Goal: Task Accomplishment & Management: Use online tool/utility

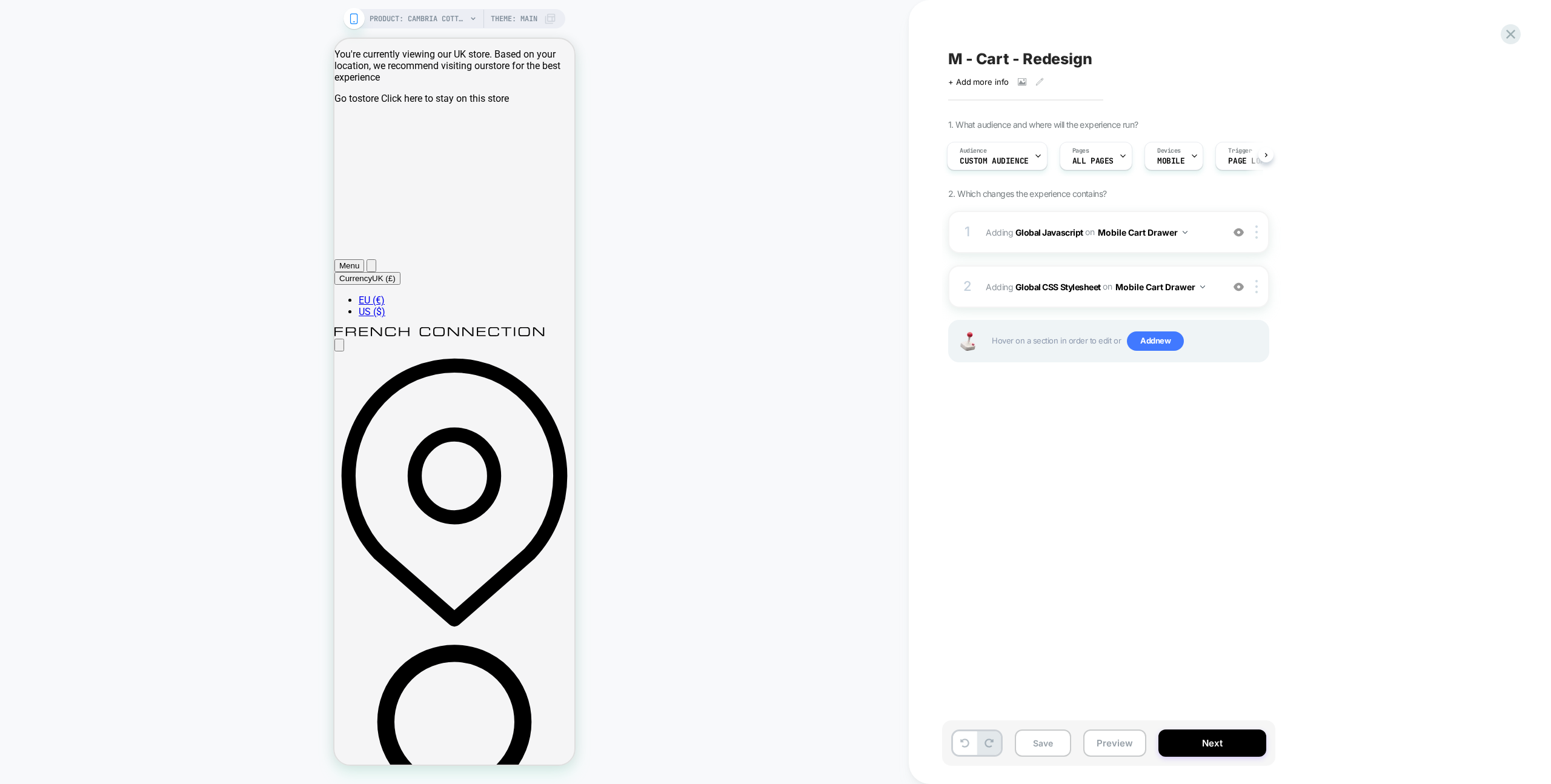
drag, startPoint x: 1099, startPoint y: 742, endPoint x: 1097, endPoint y: 717, distance: 25.1
click at [1098, 742] on button "Preview" at bounding box center [1114, 742] width 63 height 27
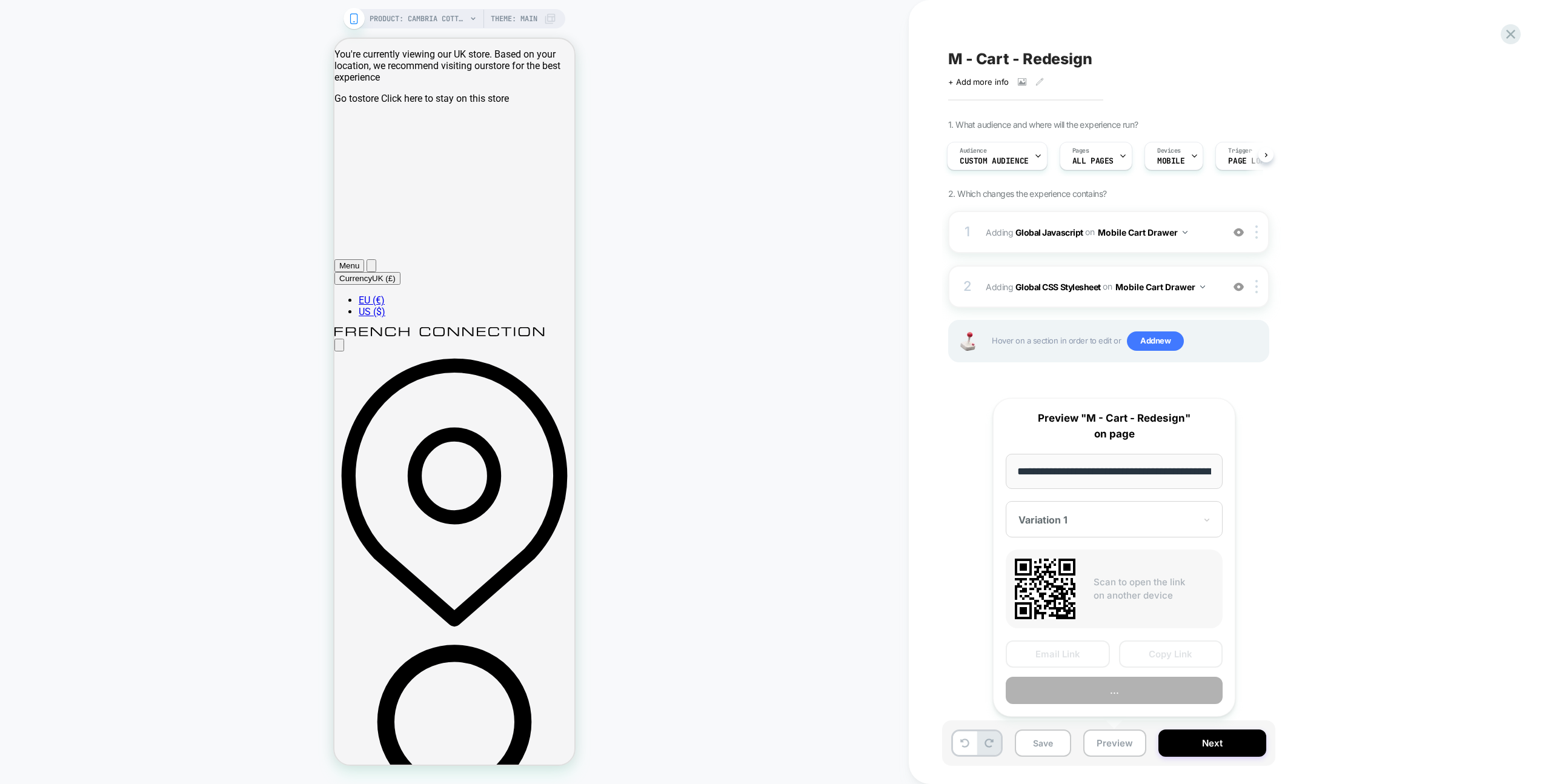
scroll to position [0, 336]
click at [1093, 691] on button "Preview" at bounding box center [1114, 691] width 217 height 27
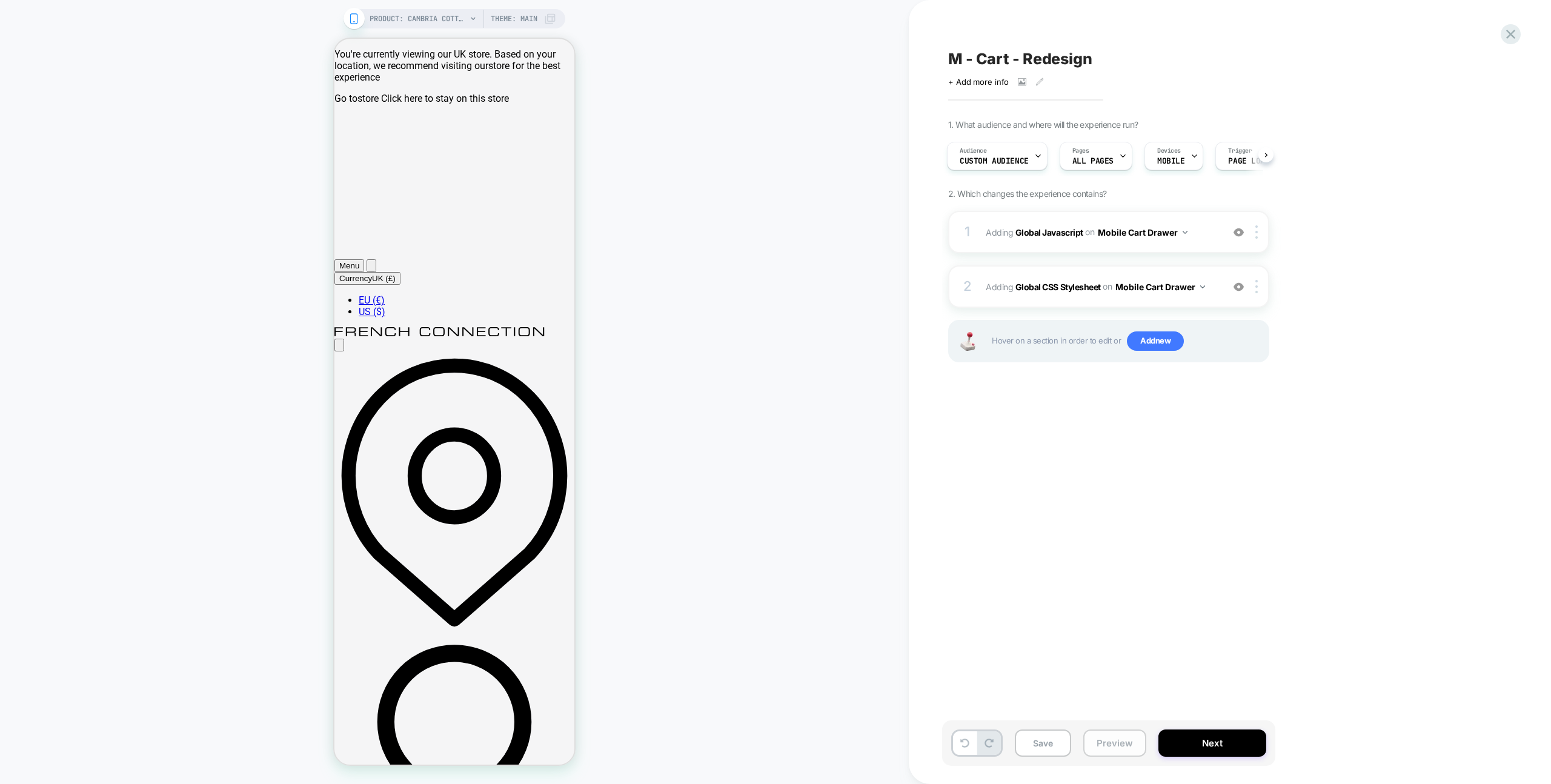
click at [1105, 745] on button "Preview" at bounding box center [1114, 742] width 63 height 27
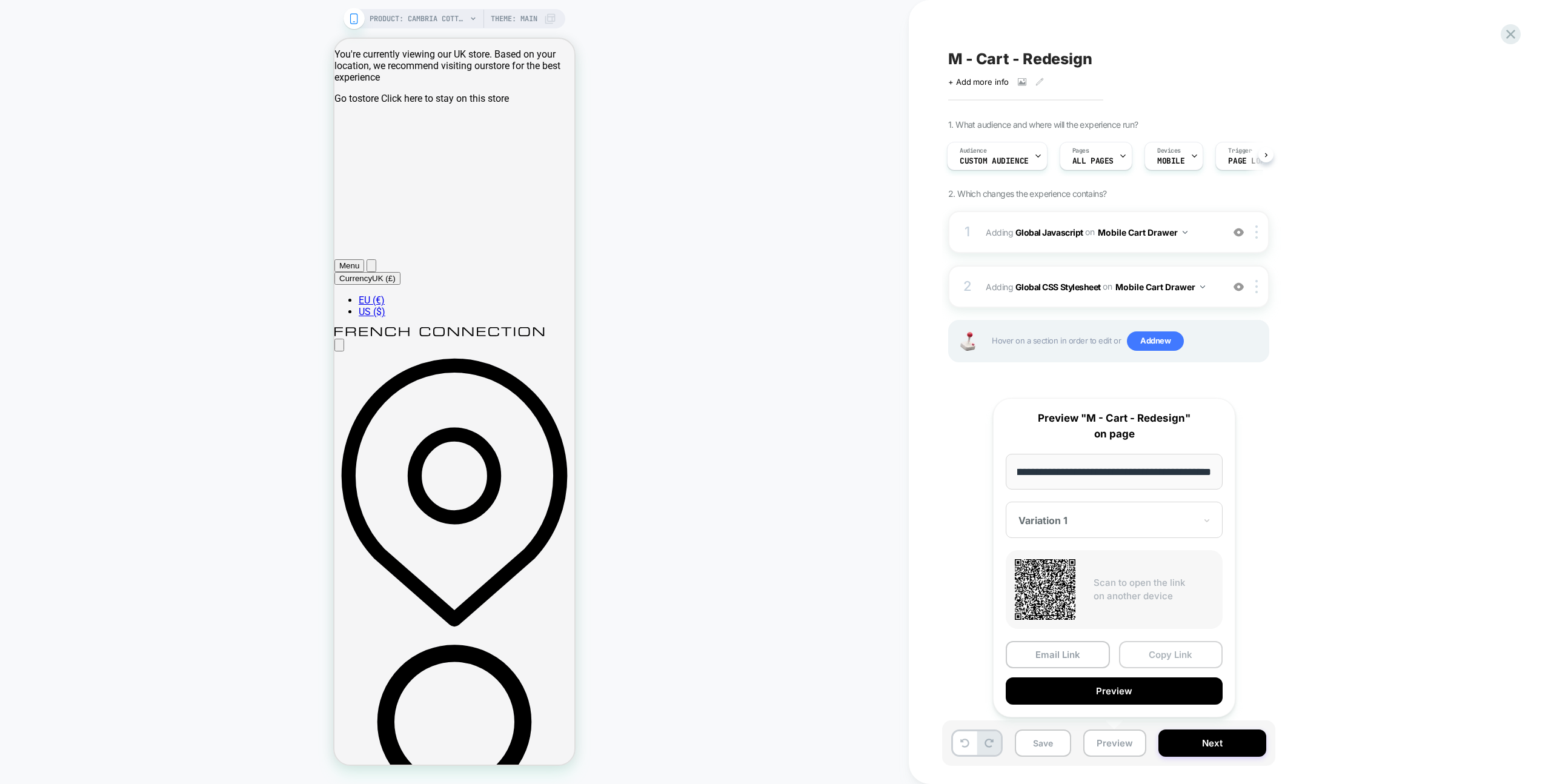
scroll to position [0, 0]
click at [1151, 654] on button "Copy Link" at bounding box center [1171, 654] width 105 height 27
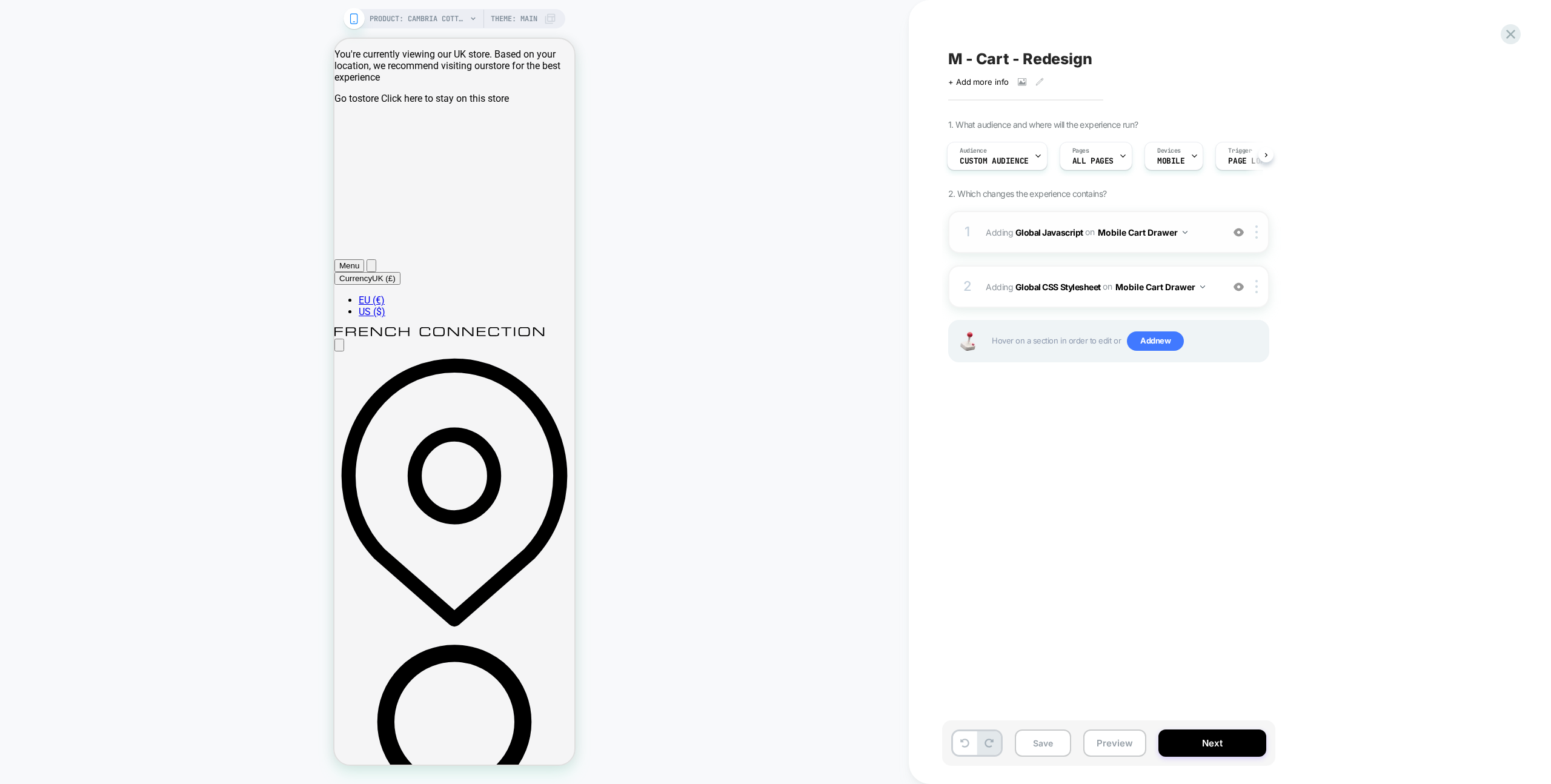
click at [1222, 228] on div "1 Adding Global Javascript on Mobile Cart Drawer Add Before Add After Copy to D…" at bounding box center [1109, 232] width 321 height 42
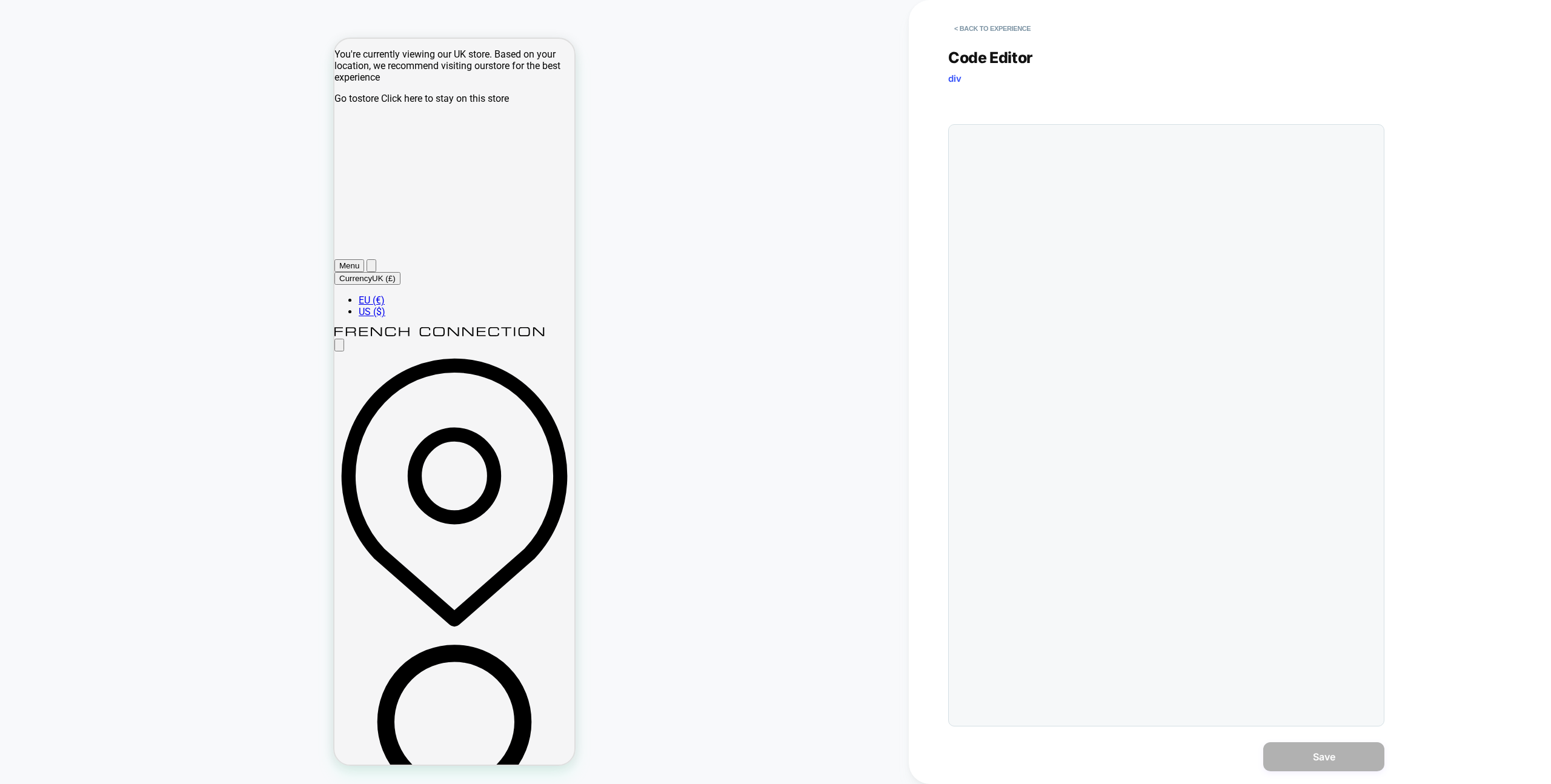
click at [1211, 221] on div at bounding box center [1166, 425] width 436 height 602
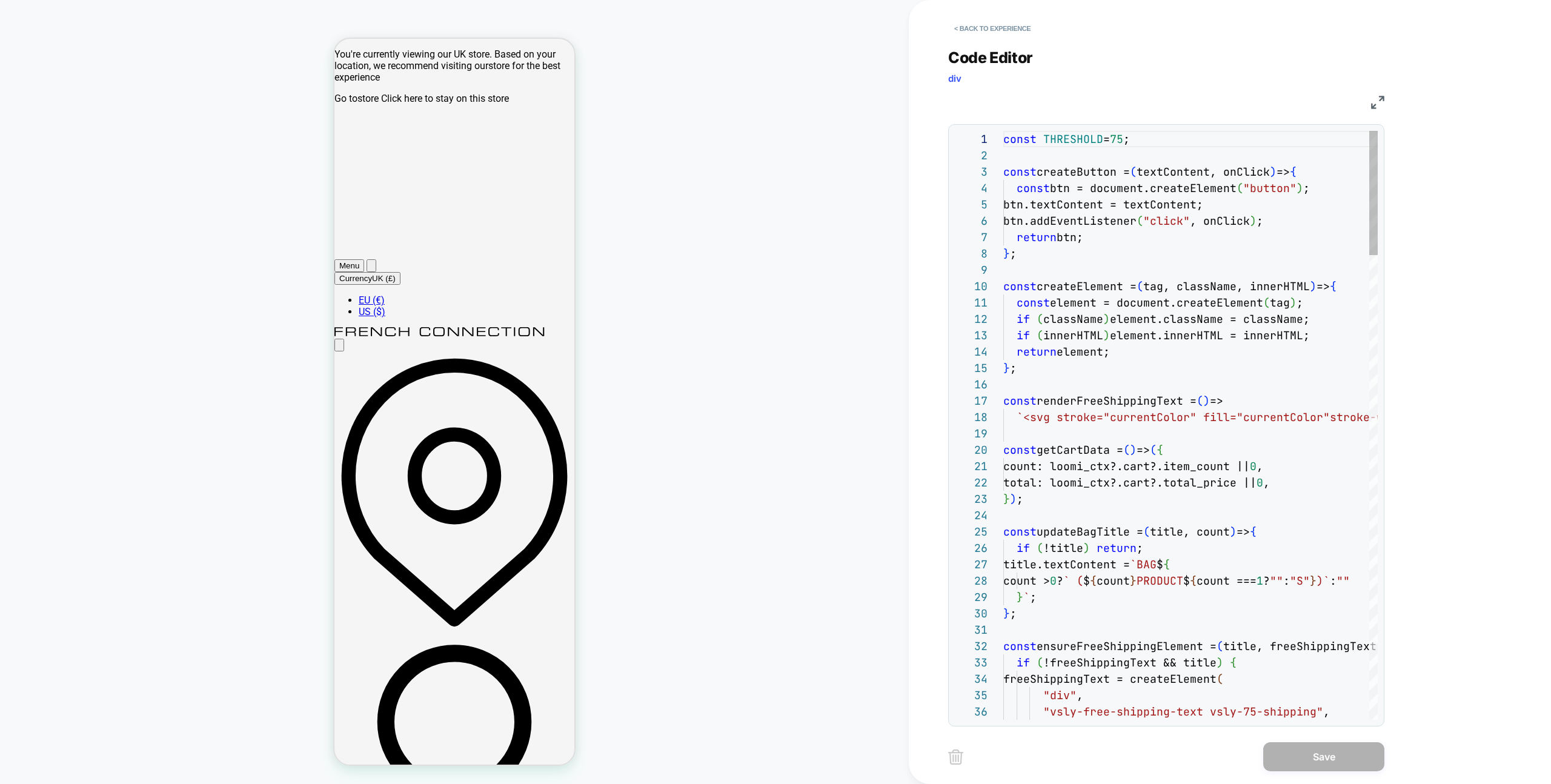
scroll to position [163, 0]
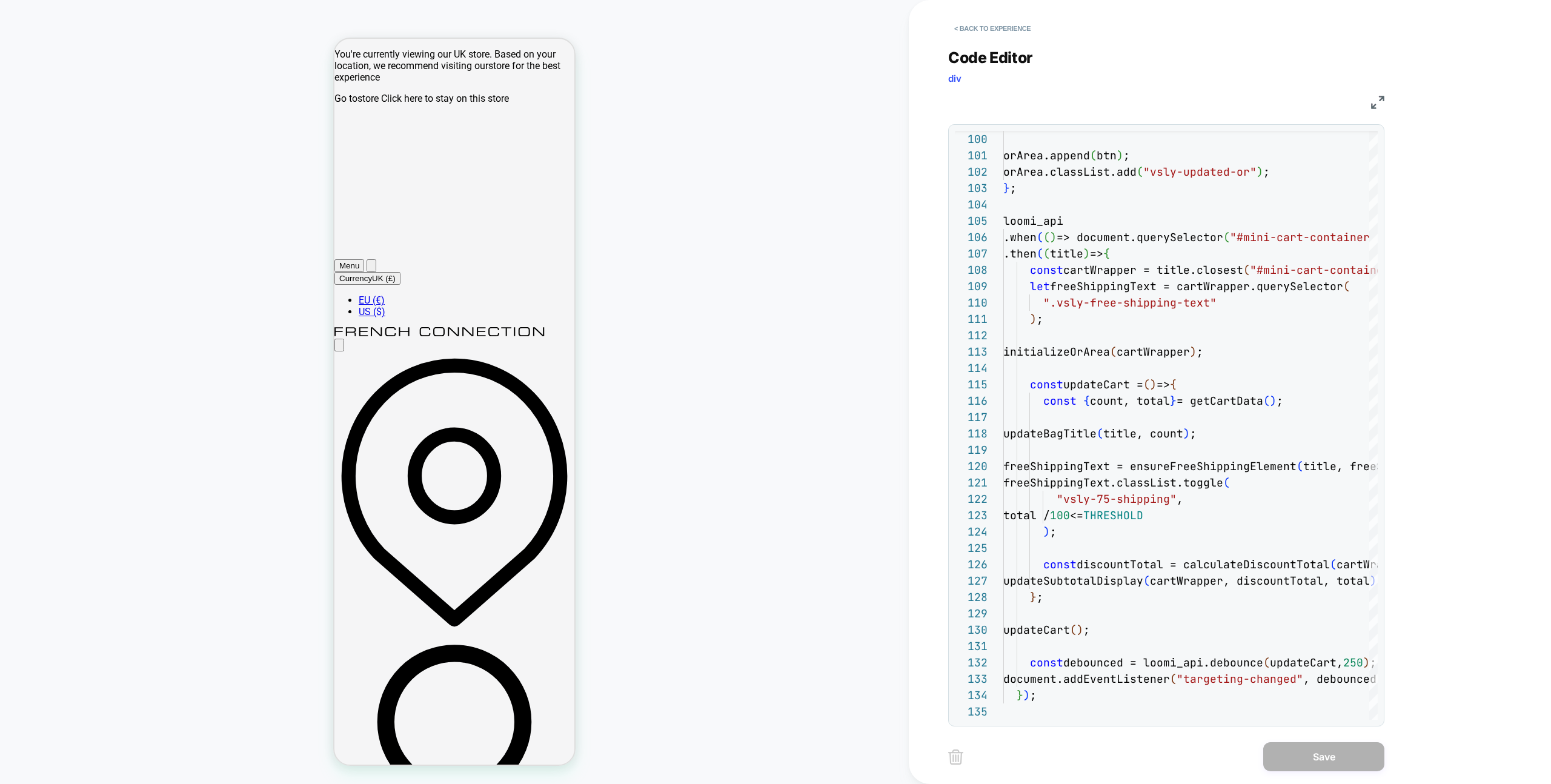
click at [1370, 107] on div "JS" at bounding box center [1166, 100] width 436 height 21
click at [1371, 106] on img at bounding box center [1377, 102] width 13 height 13
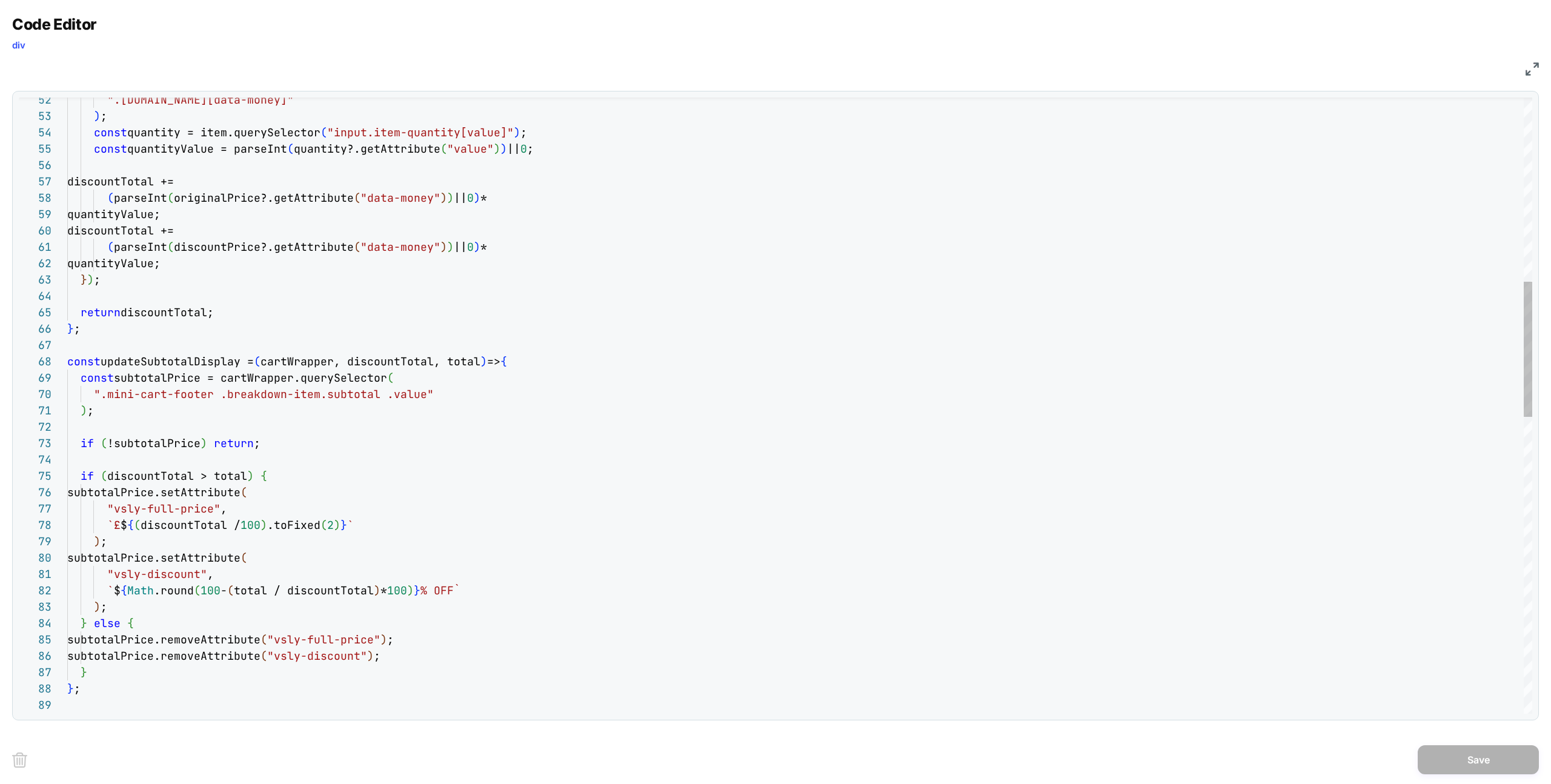
click at [190, 365] on div "const initializeOrArea = ( cartWrapper ) => { } ; } subtotalPrice.removeAttribu…" at bounding box center [799, 661] width 1464 height 2807
type textarea "**********"
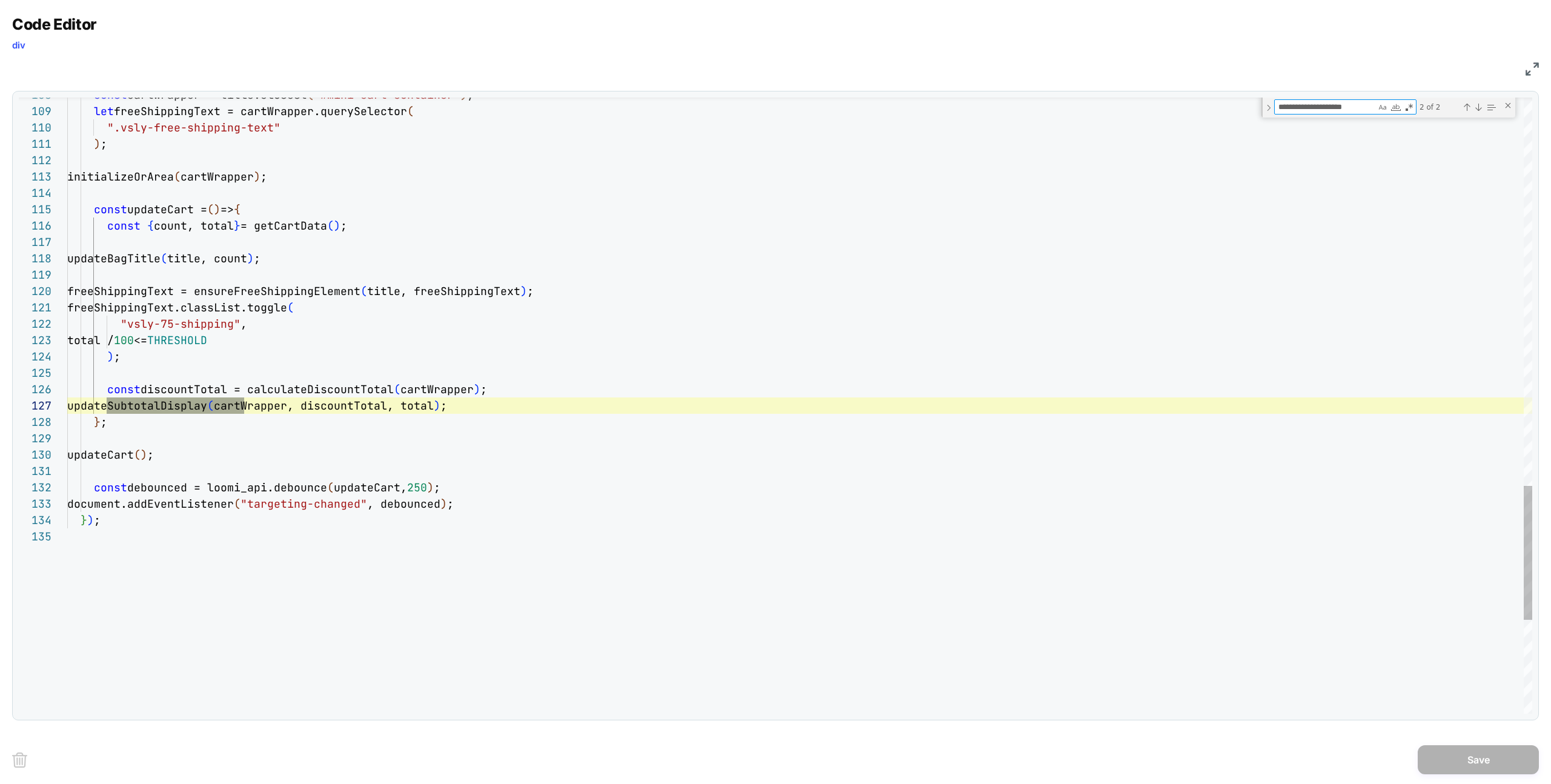
scroll to position [163, 177]
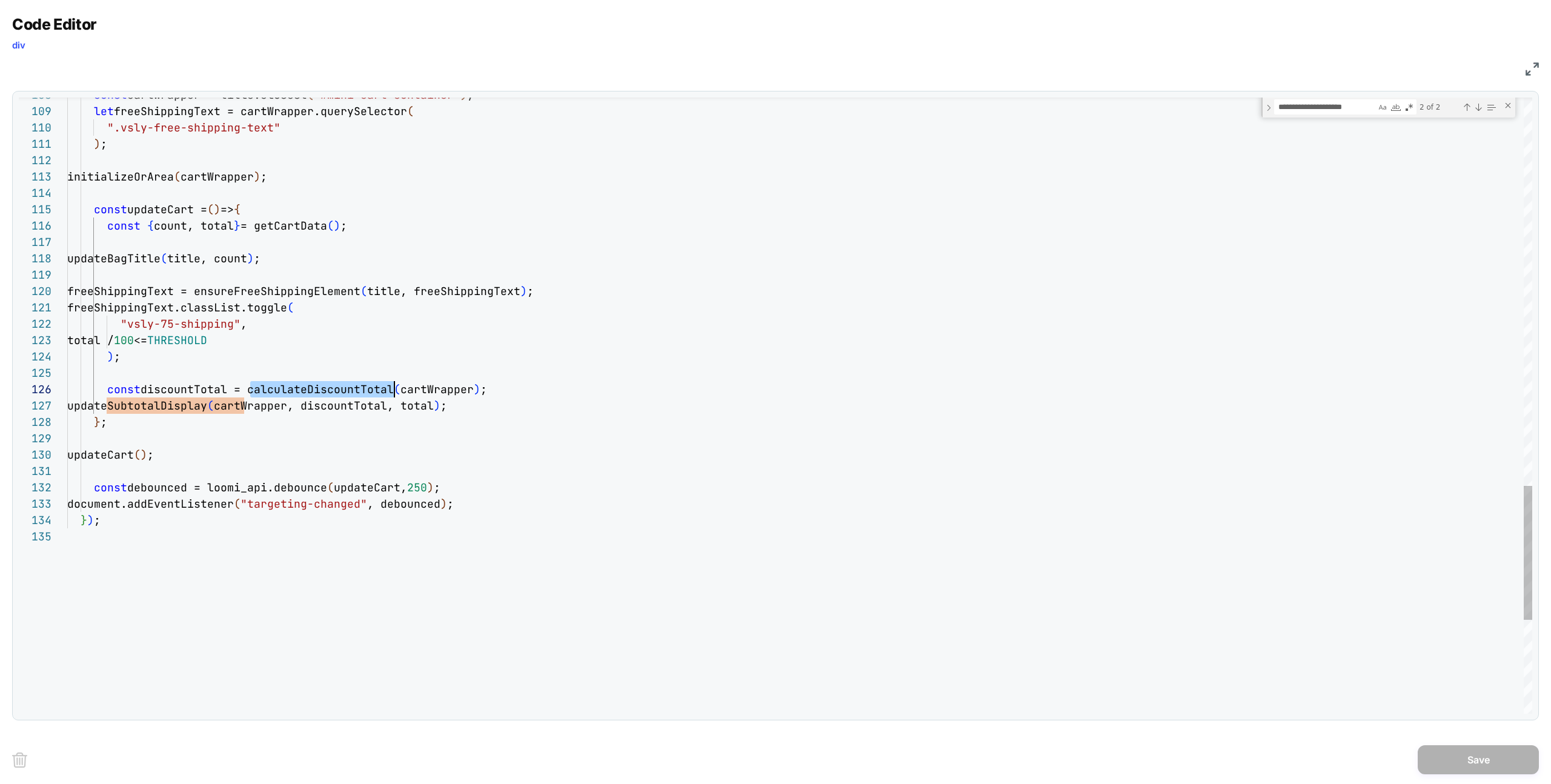
type textarea "**********"
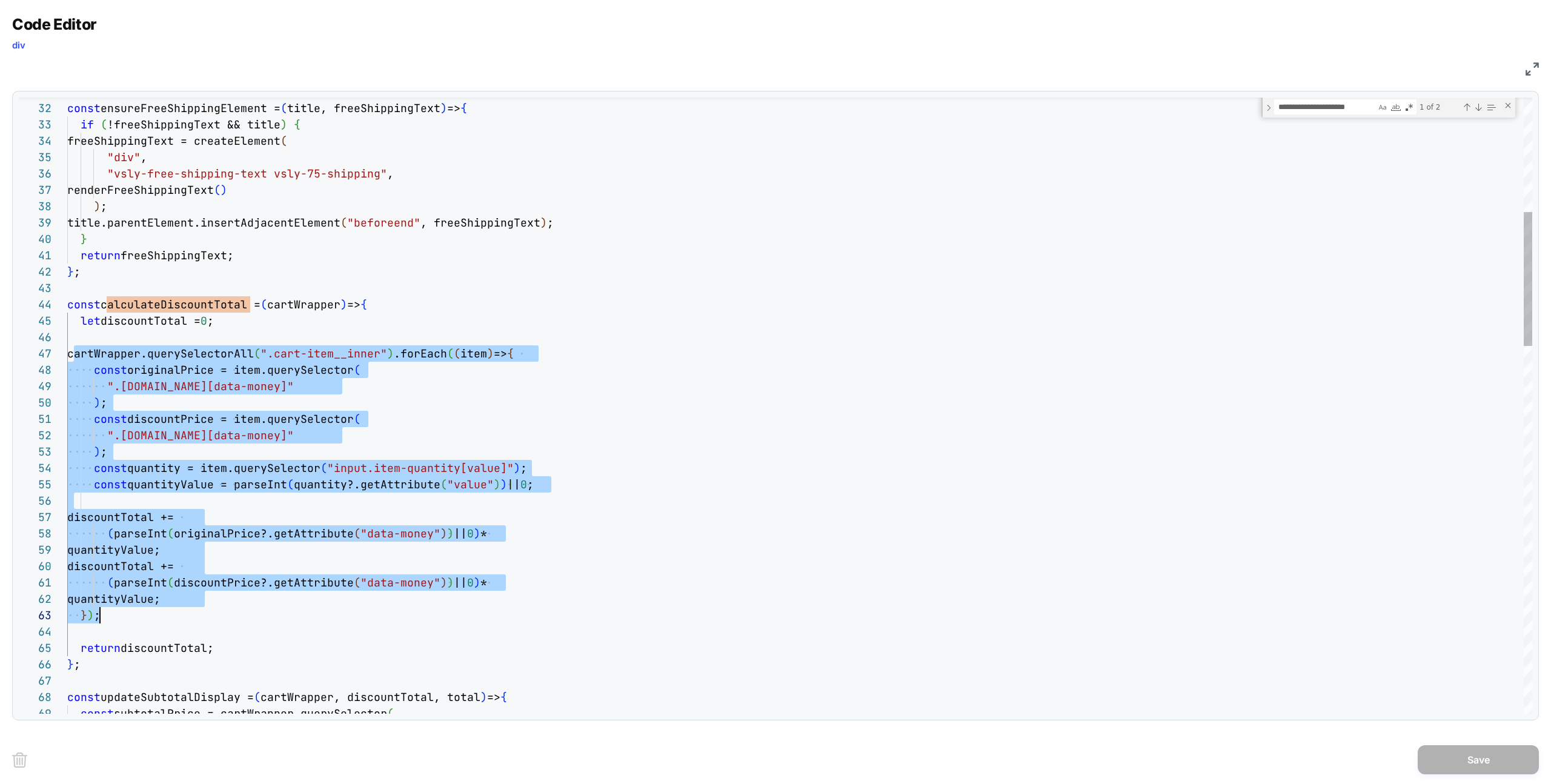
scroll to position [98, 33]
drag, startPoint x: 77, startPoint y: 354, endPoint x: 12, endPoint y: 581, distance: 236.1
type textarea "**********"
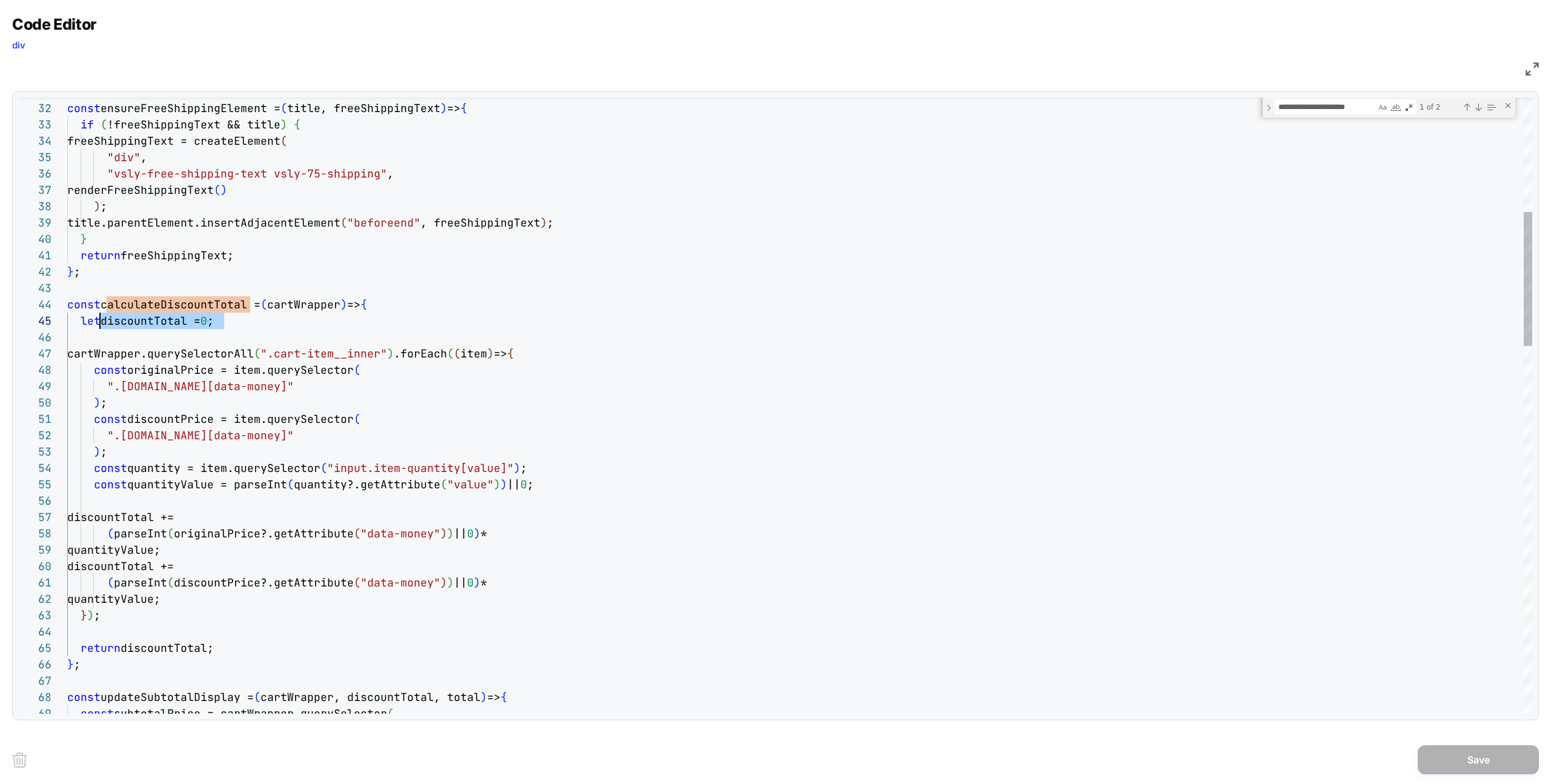
scroll to position [66, 0]
drag, startPoint x: 247, startPoint y: 326, endPoint x: 44, endPoint y: 325, distance: 203.0
click at [45, 325] on div "31 32 33 34 35 36 37 38 39 40 41 42 43 44 45 46 47 48 49 50 51 52 53 54 55 56 5…" at bounding box center [775, 405] width 1513 height 616
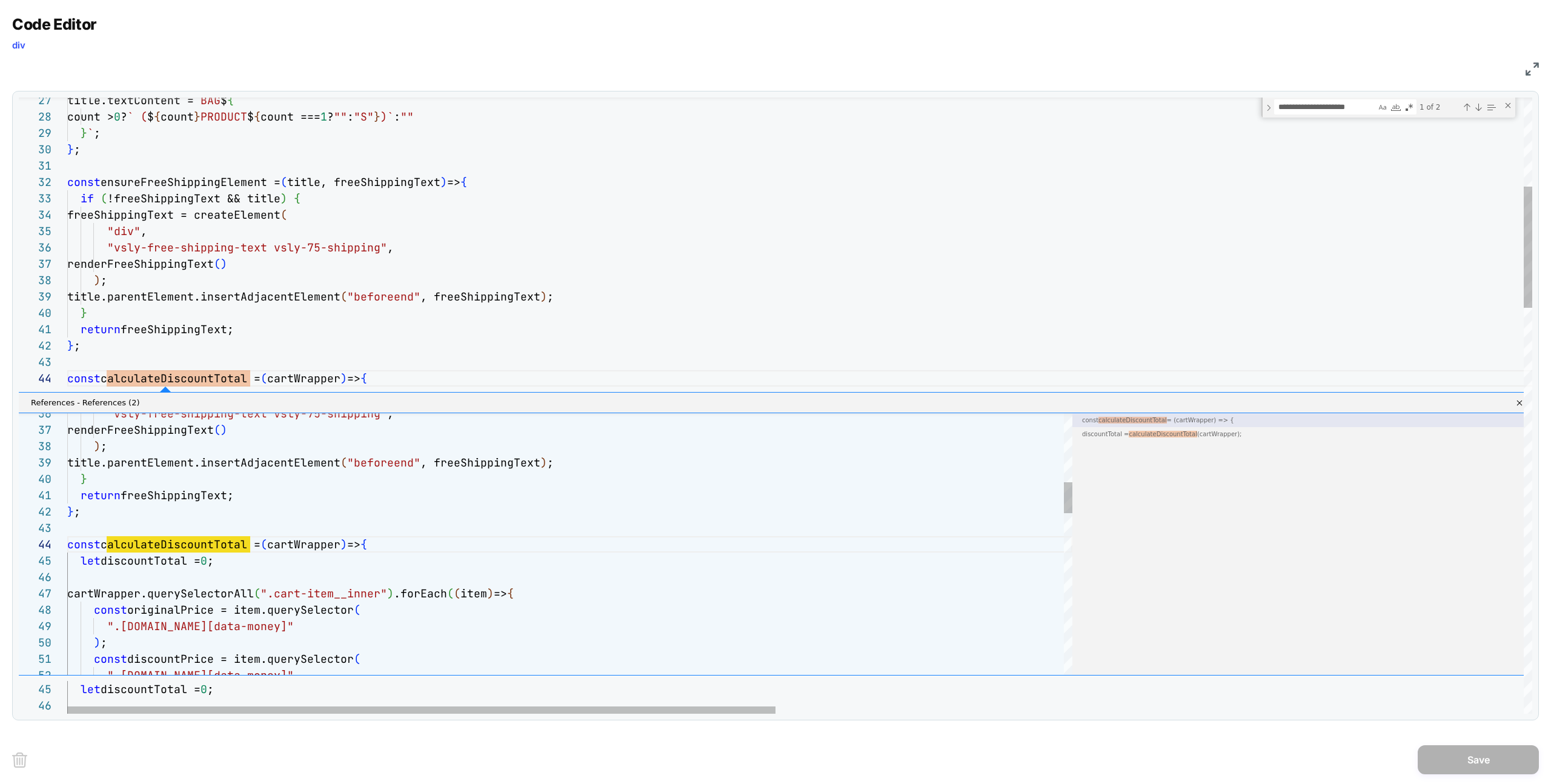
scroll to position [163, 39]
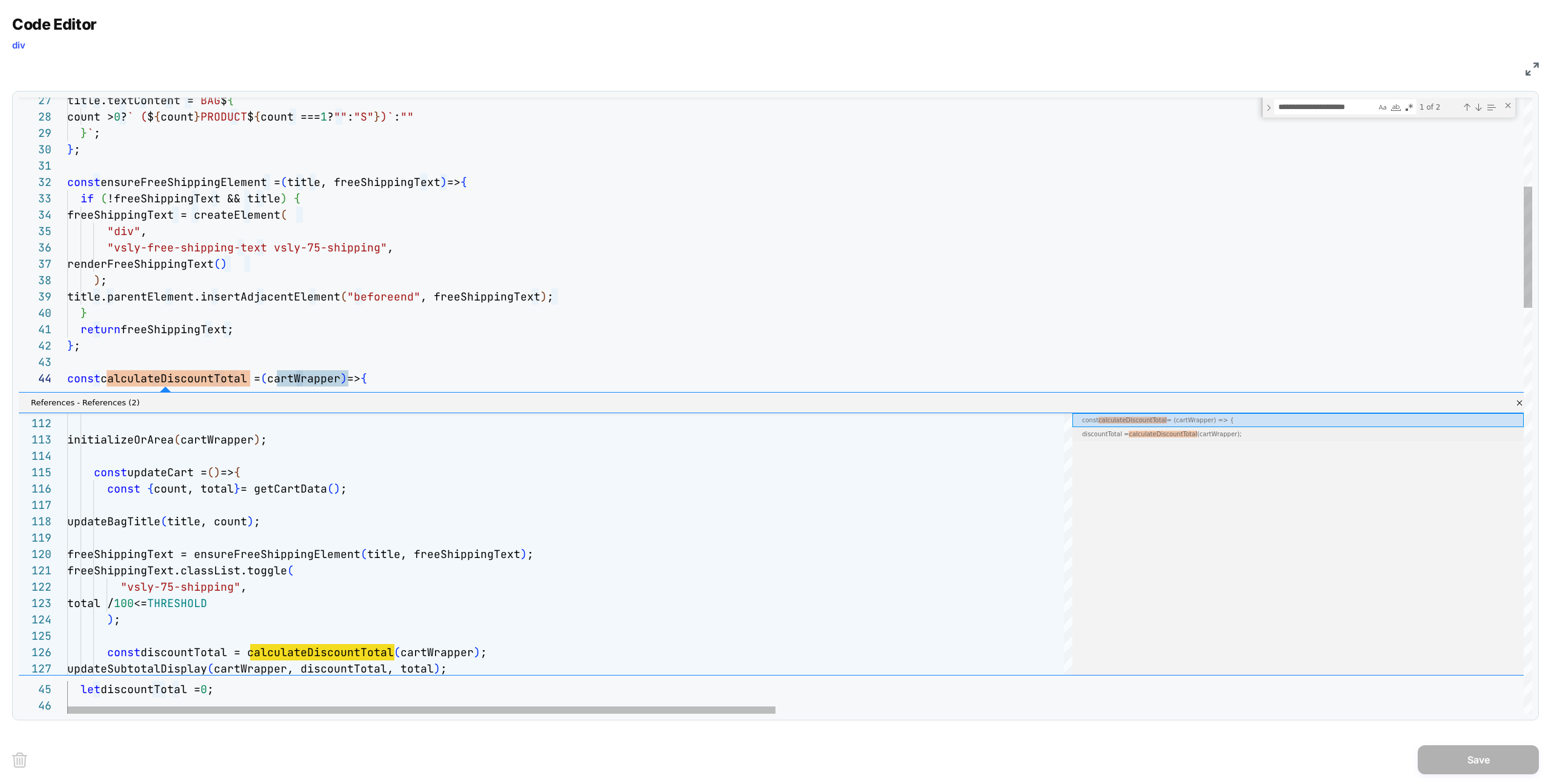
click at [1240, 436] on div "discountTotal = calculateDiscountTotal (cartWrapper);" at bounding box center [1303, 434] width 442 height 14
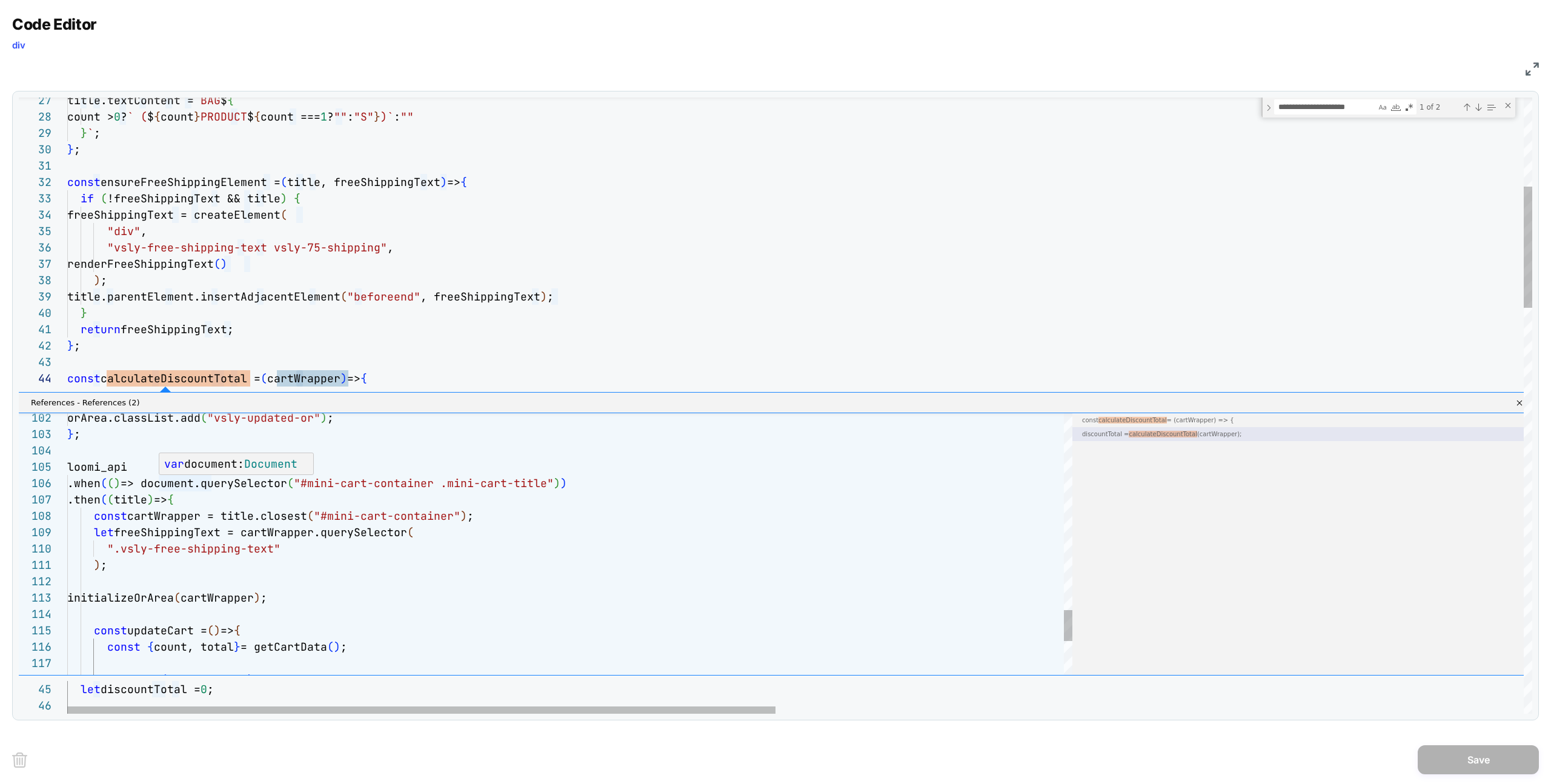
type textarea "**********"
drag, startPoint x: 159, startPoint y: 483, endPoint x: 517, endPoint y: 486, distance: 358.0
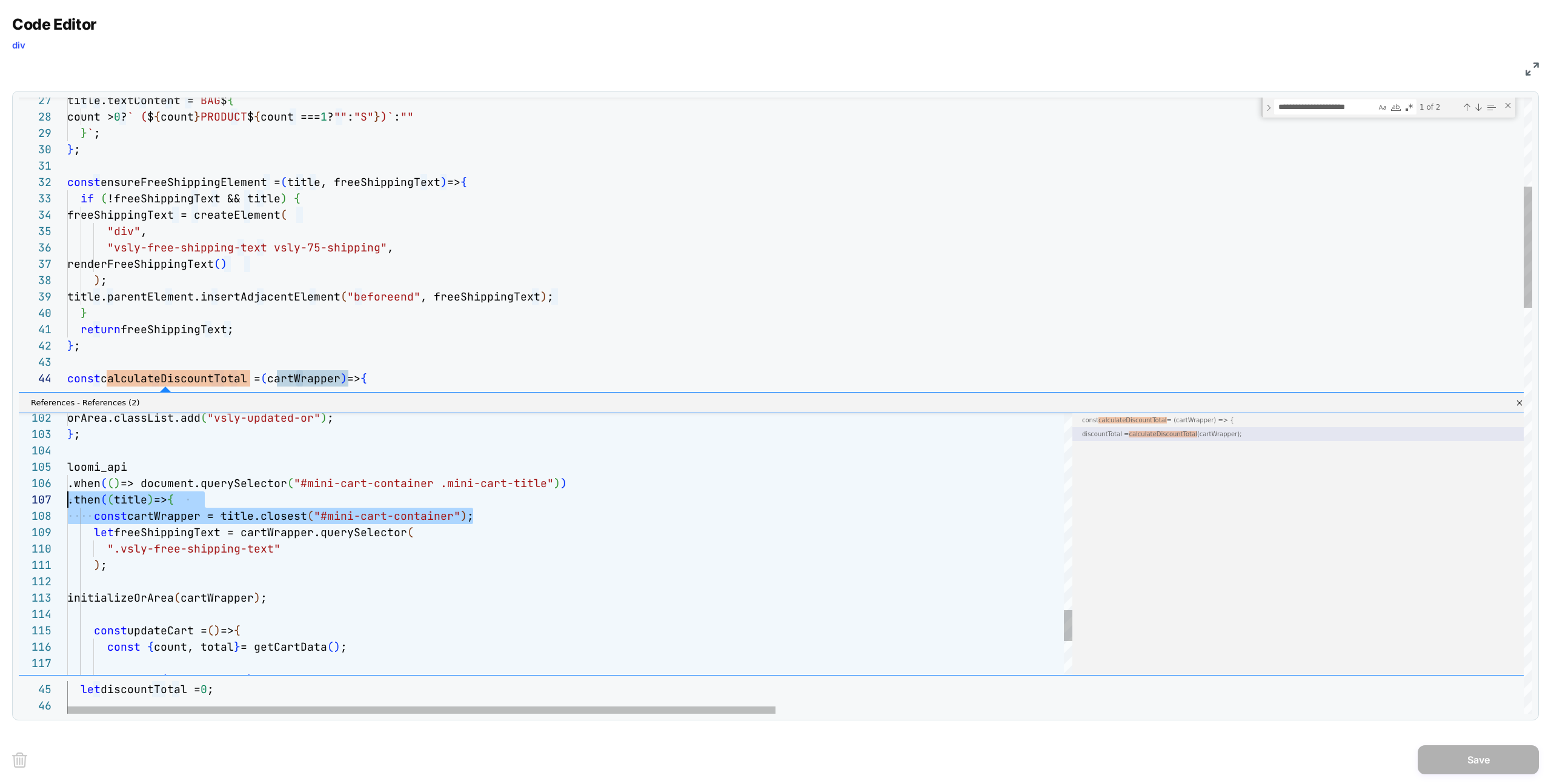
scroll to position [114, 0]
drag, startPoint x: 488, startPoint y: 515, endPoint x: 46, endPoint y: 511, distance: 442.0
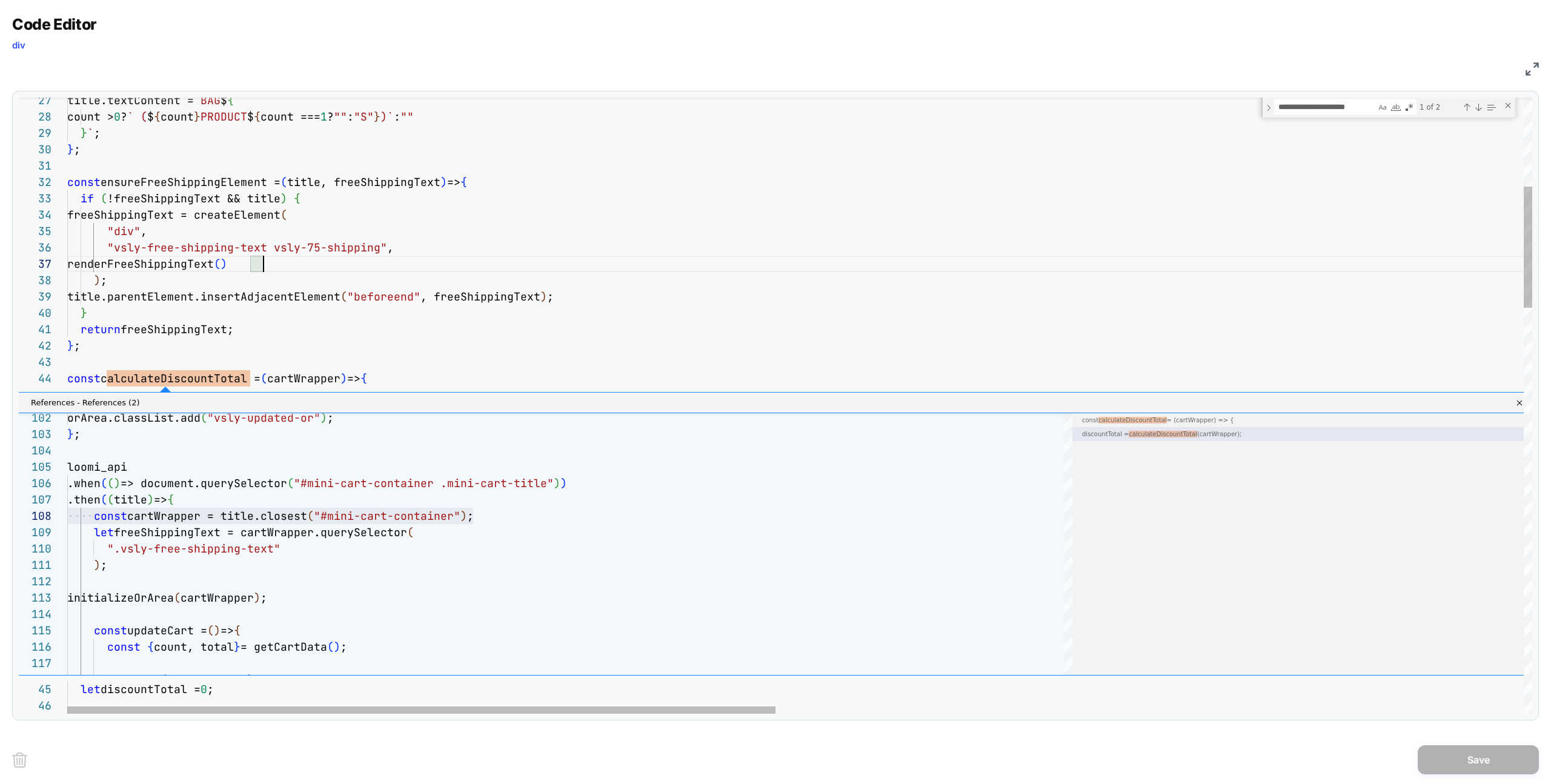
type textarea "**********"
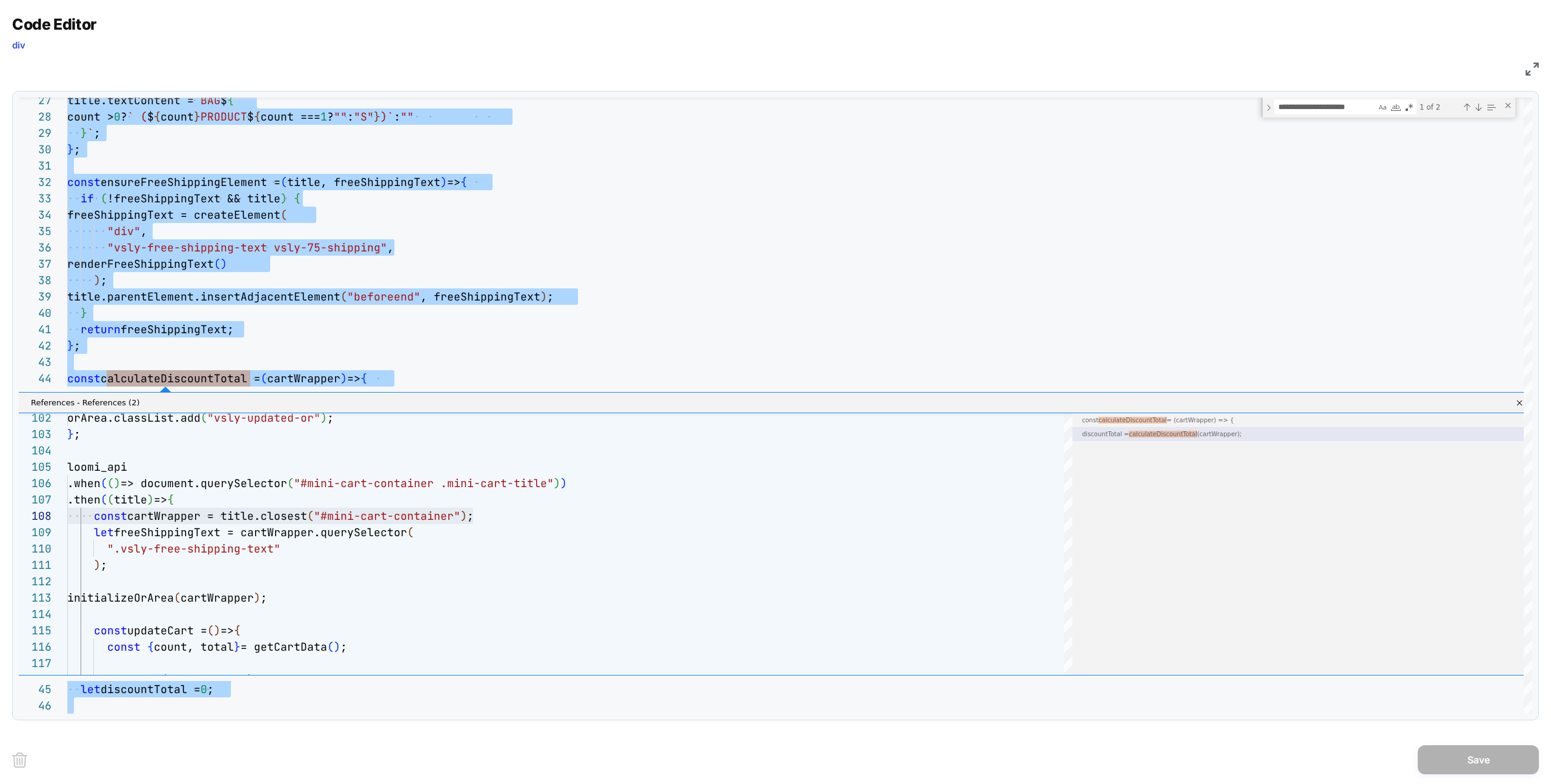
click at [1528, 71] on img at bounding box center [1532, 69] width 13 height 13
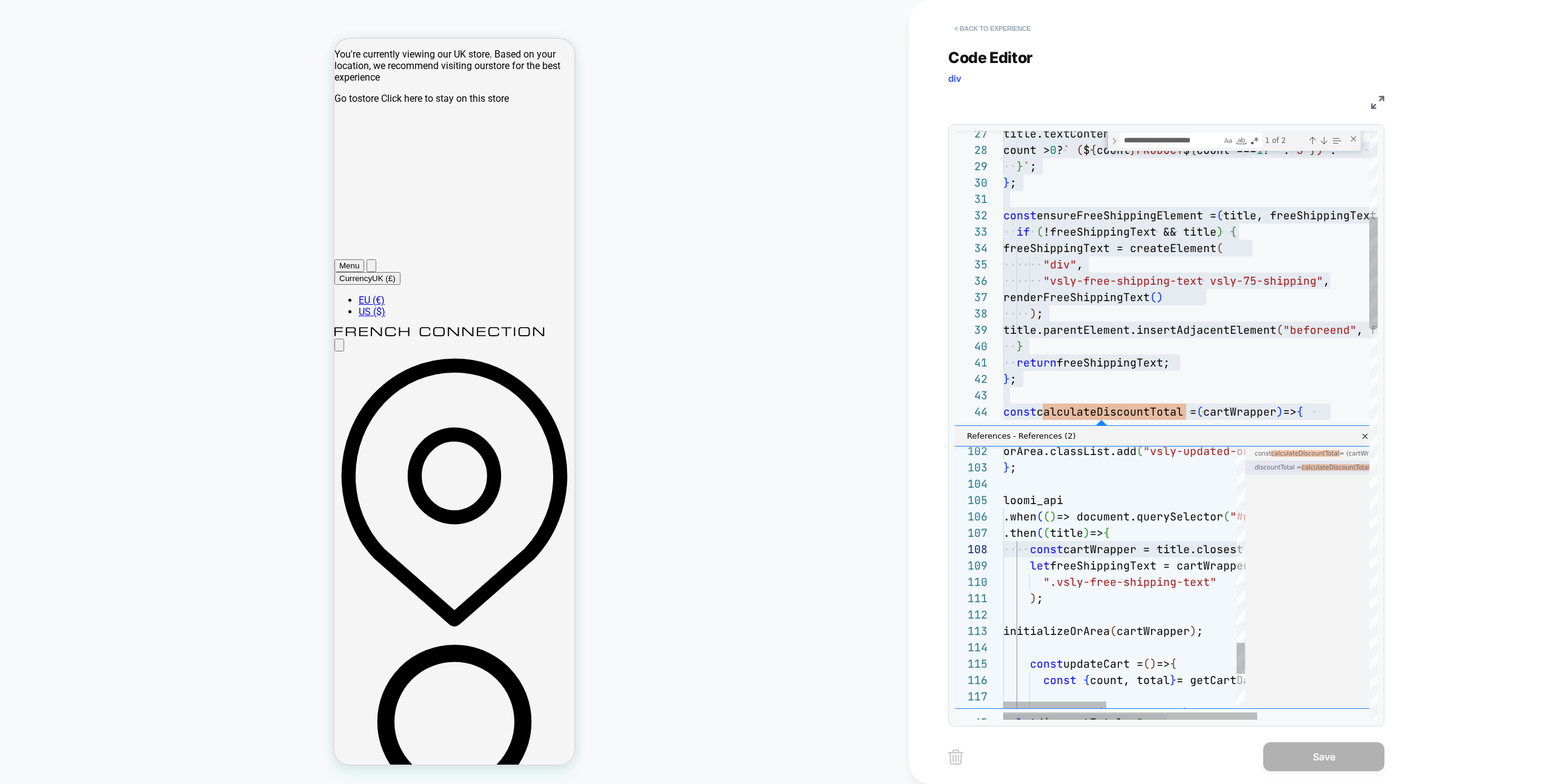
drag, startPoint x: 1070, startPoint y: 25, endPoint x: 1012, endPoint y: 26, distance: 58.0
click at [1064, 26] on div "< Back to experience" at bounding box center [1269, 18] width 642 height 37
click at [1010, 26] on button "< Back to experience" at bounding box center [992, 28] width 89 height 19
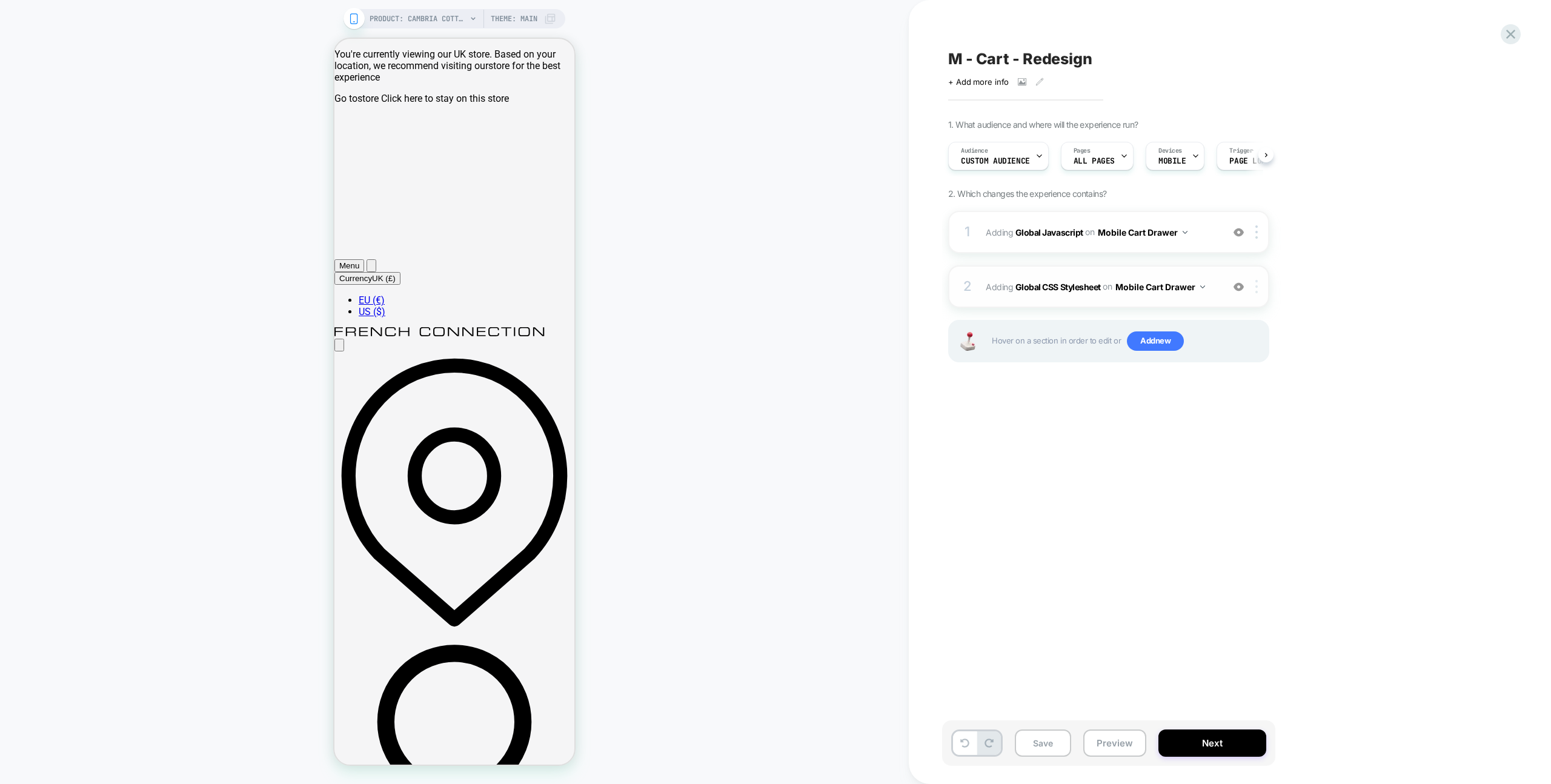
scroll to position [0, 1]
drag, startPoint x: 1233, startPoint y: 234, endPoint x: 1144, endPoint y: 711, distance: 485.2
click at [1233, 234] on img at bounding box center [1238, 232] width 10 height 10
click at [1121, 736] on button "Preview" at bounding box center [1114, 742] width 63 height 27
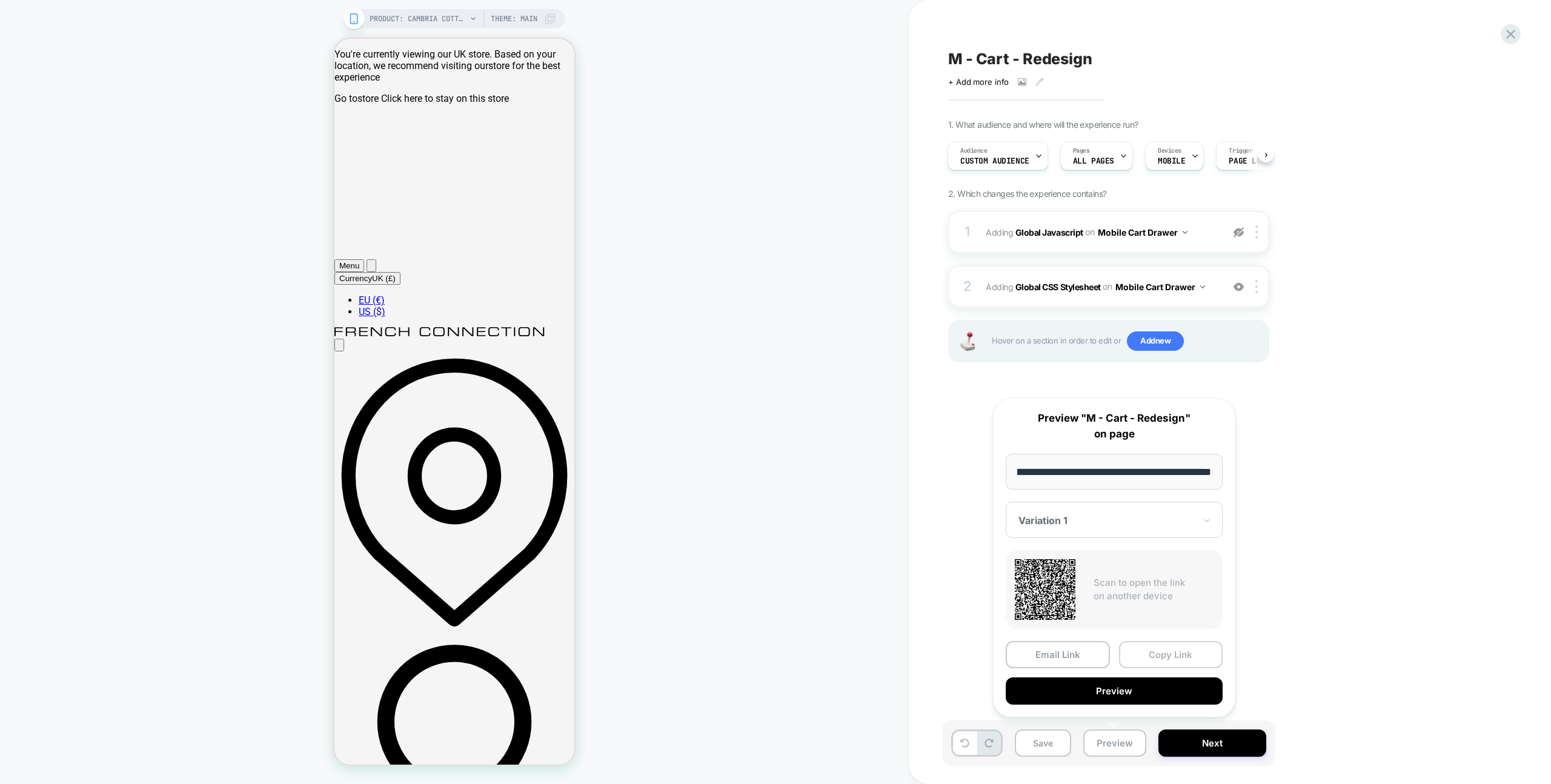
scroll to position [0, 0]
click at [1159, 659] on button "Copy Link" at bounding box center [1171, 654] width 105 height 27
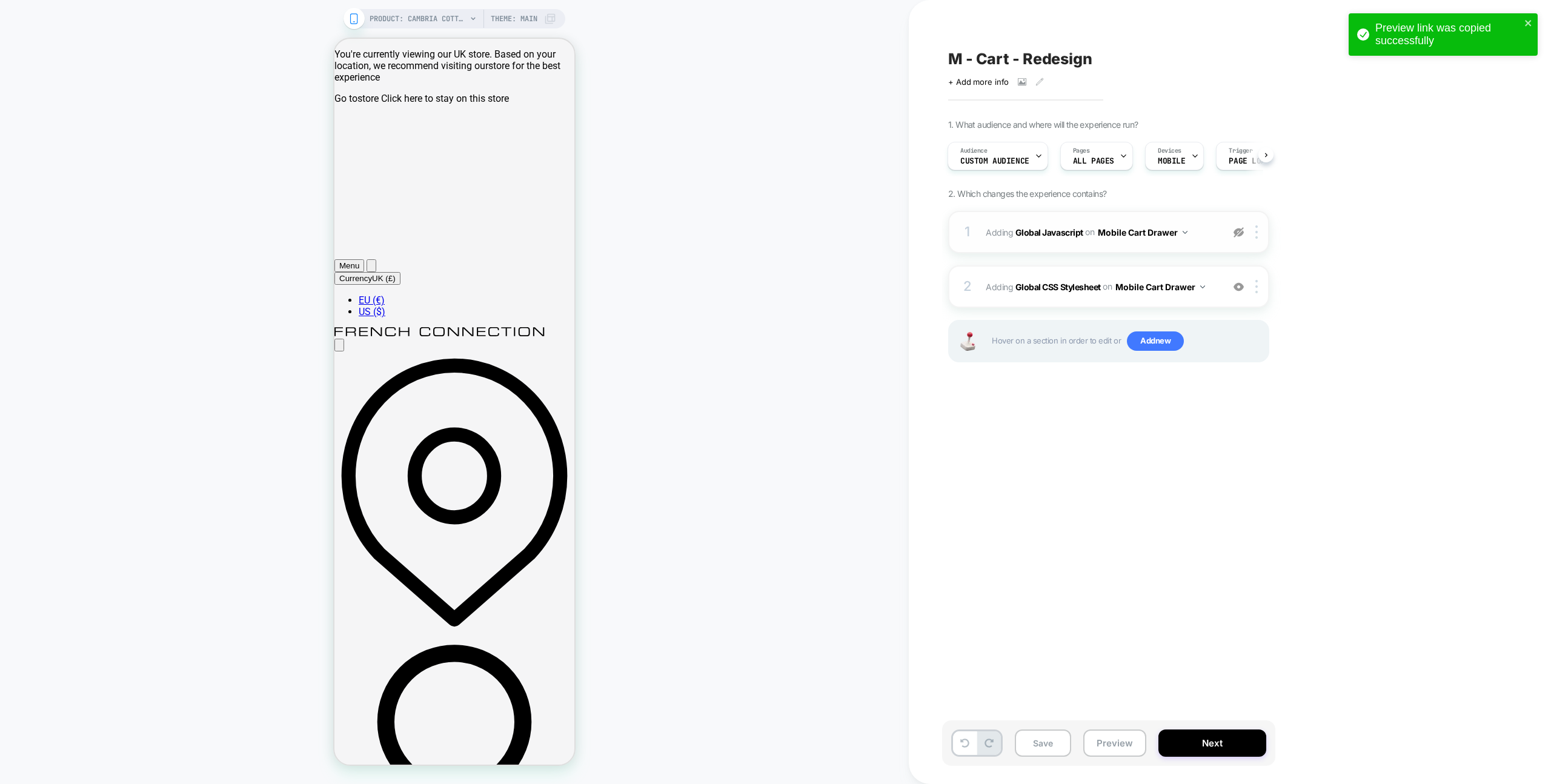
click at [1235, 230] on img at bounding box center [1238, 232] width 10 height 10
click at [1204, 216] on div "1 Adding Global Javascript on Mobile Cart Drawer Add Before Add After Copy to D…" at bounding box center [1109, 232] width 321 height 42
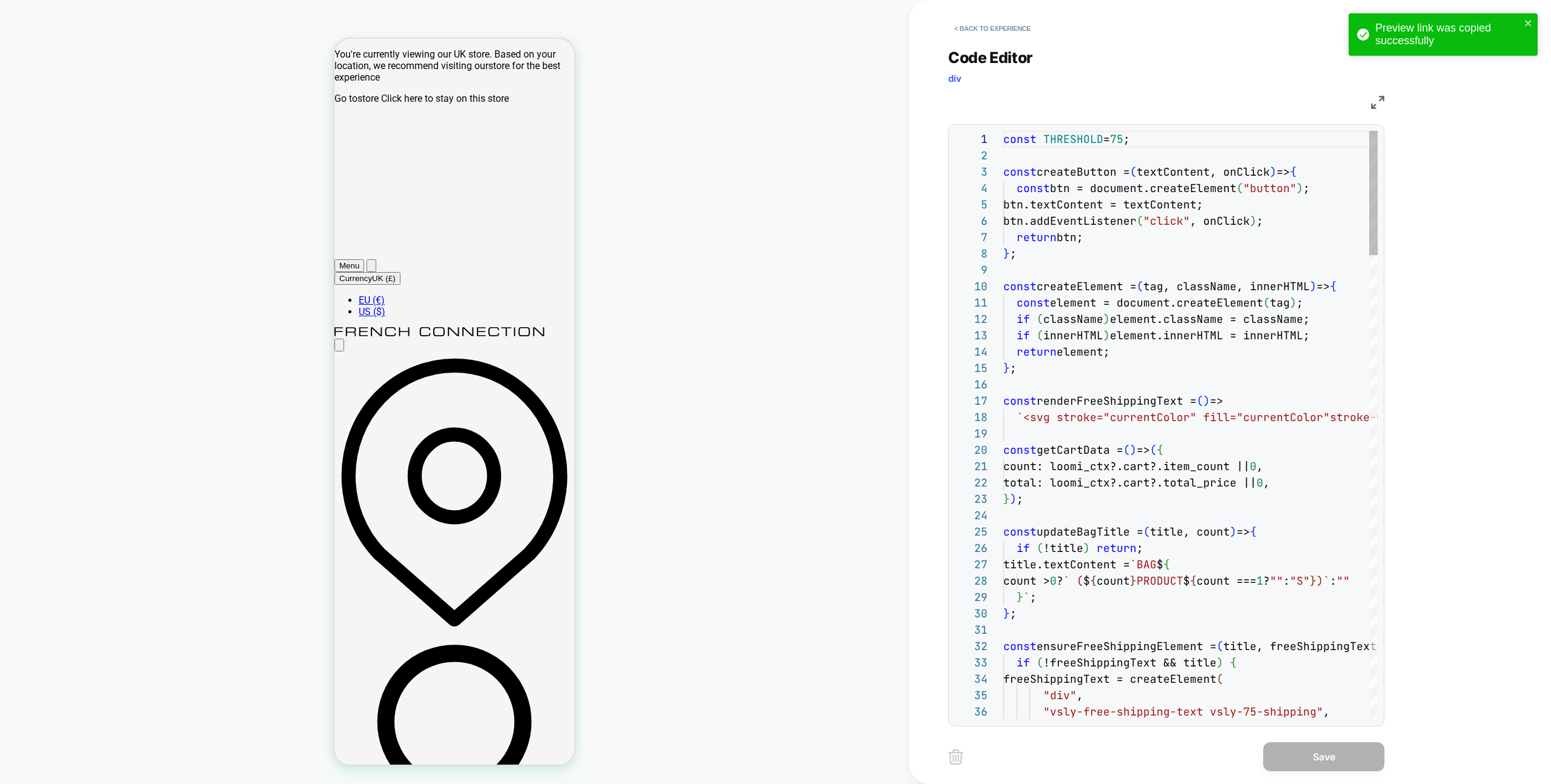
scroll to position [163, 0]
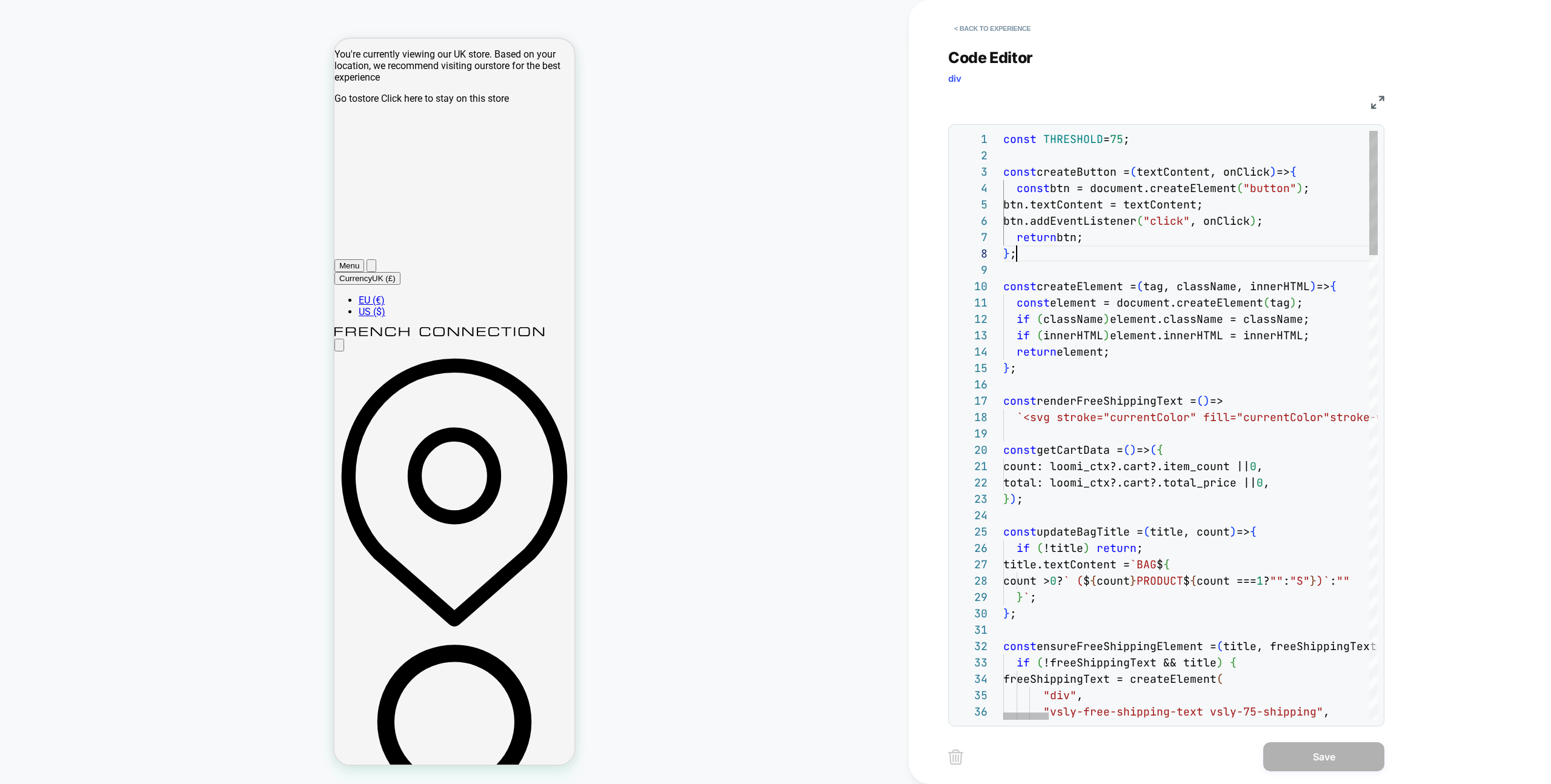
type textarea "**********"
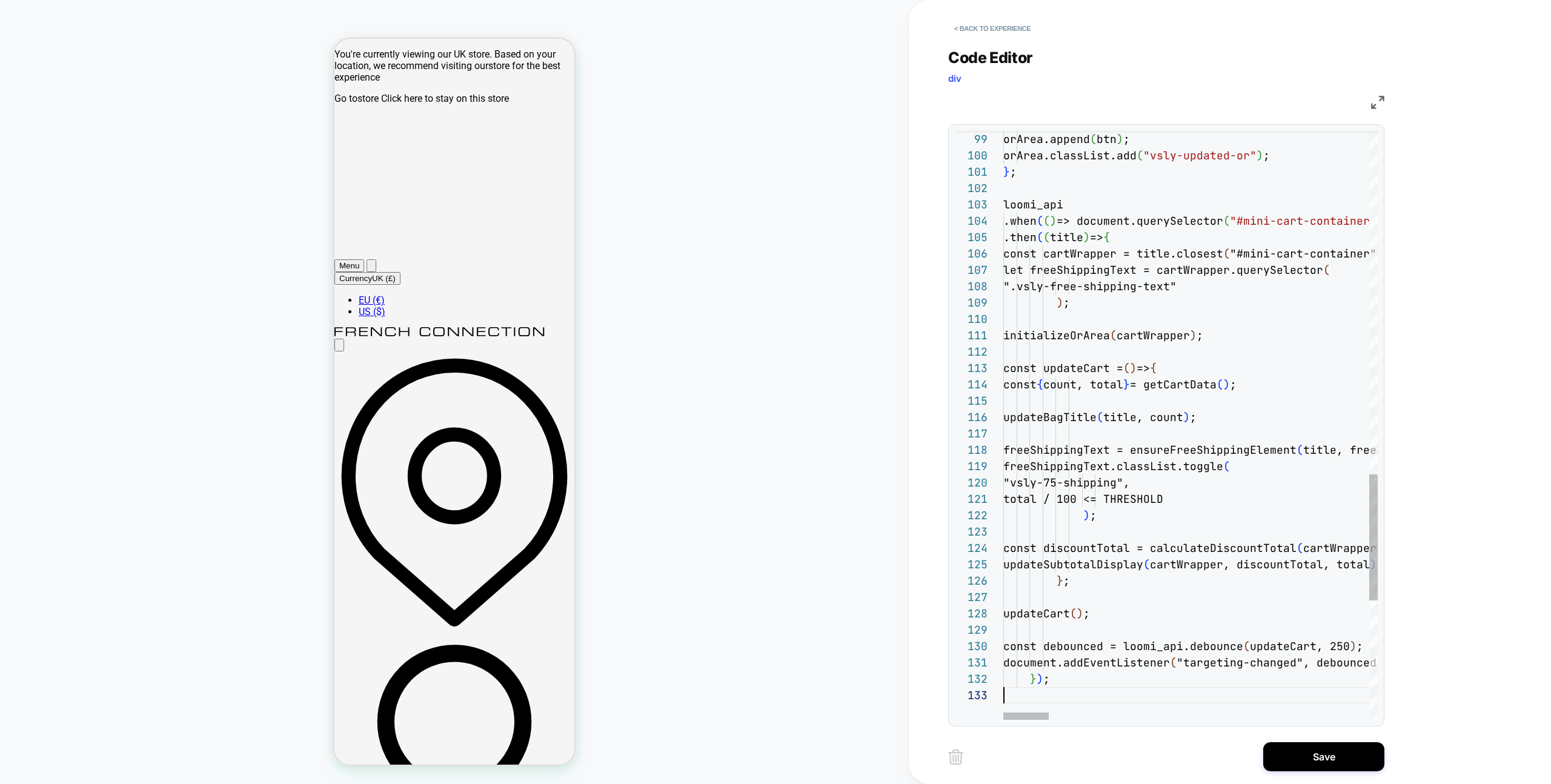
scroll to position [33, 0]
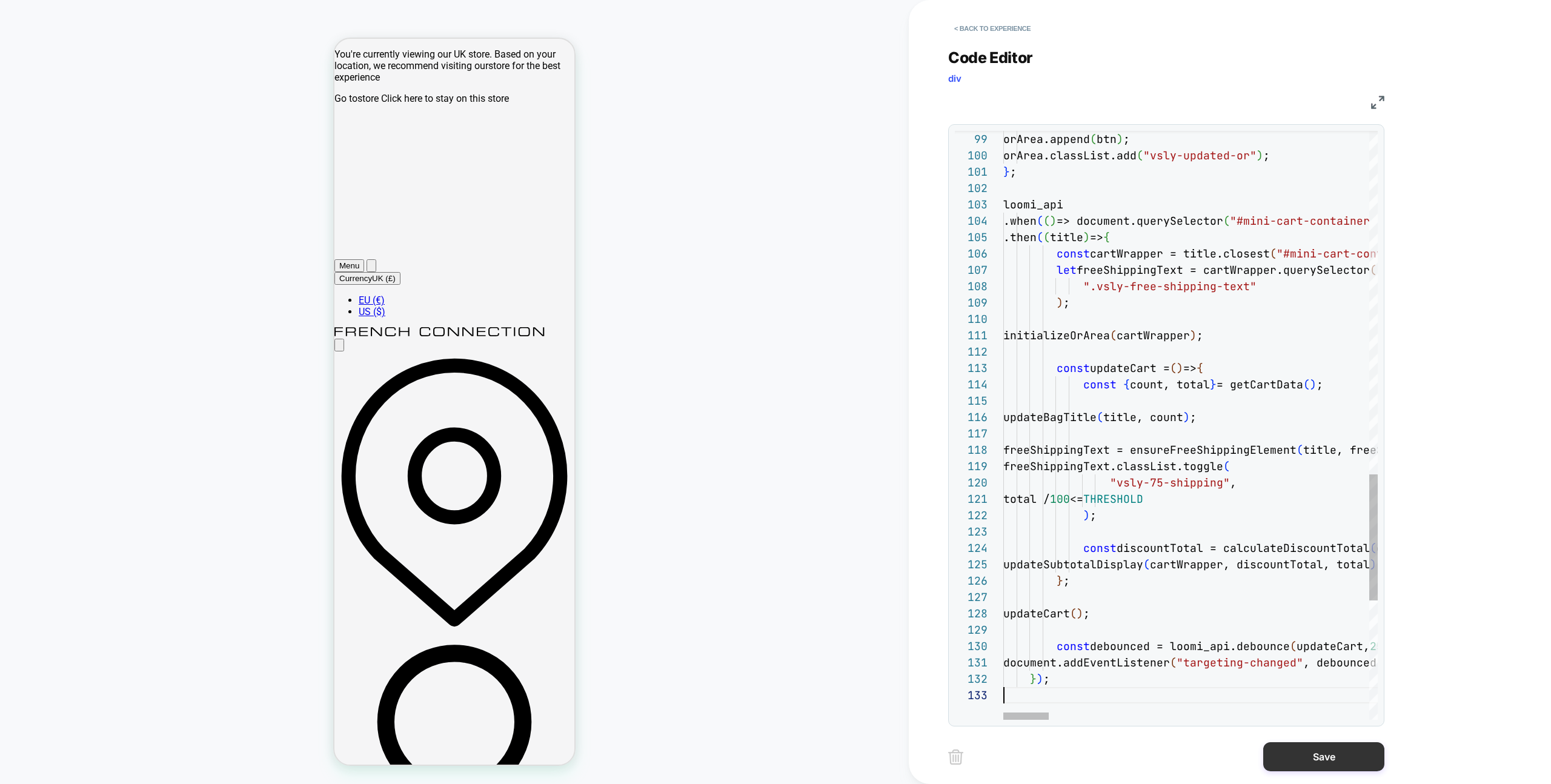
click at [1339, 749] on button "Save" at bounding box center [1323, 756] width 121 height 29
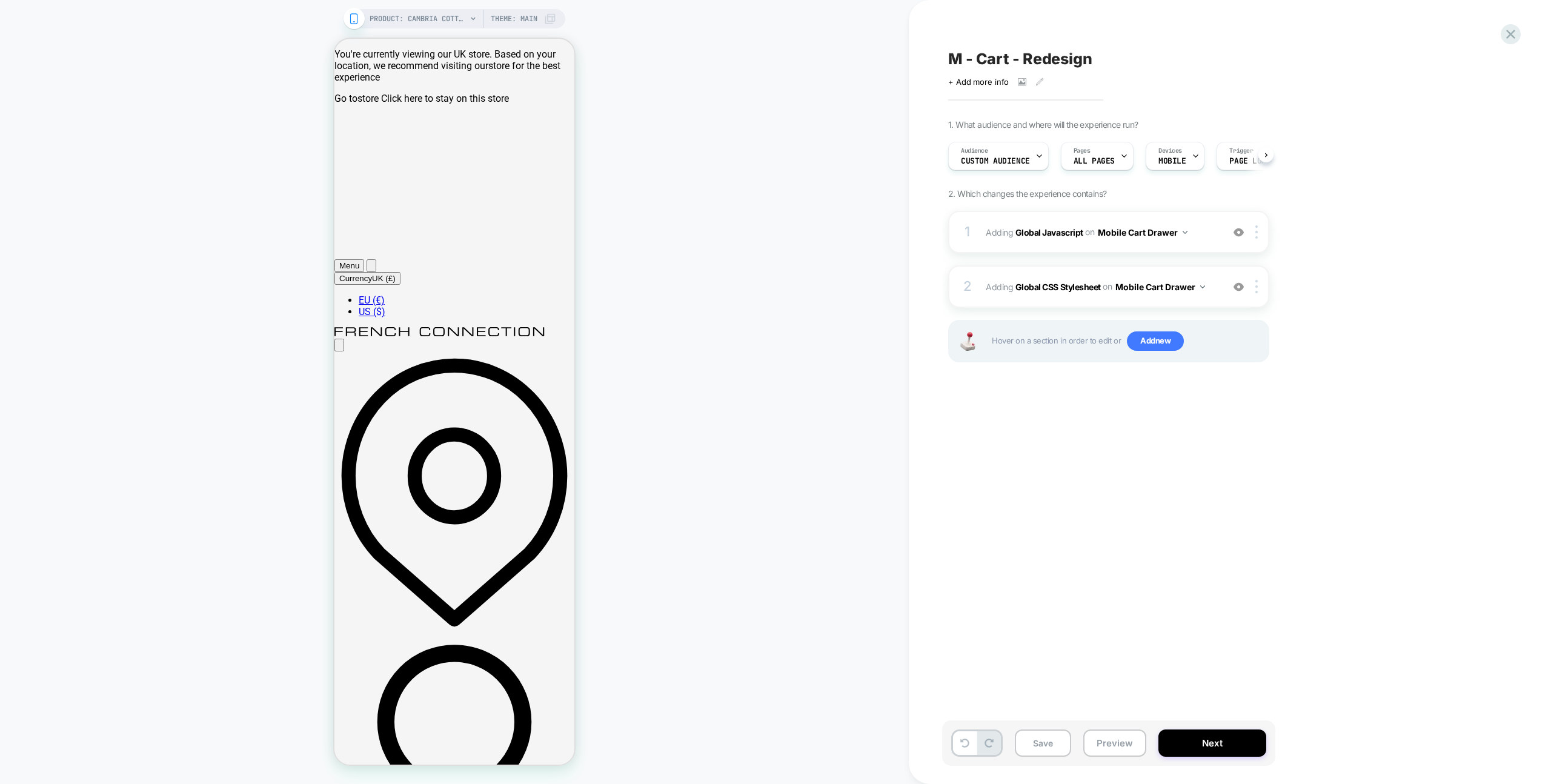
click at [1120, 736] on button "Preview" at bounding box center [1114, 742] width 63 height 27
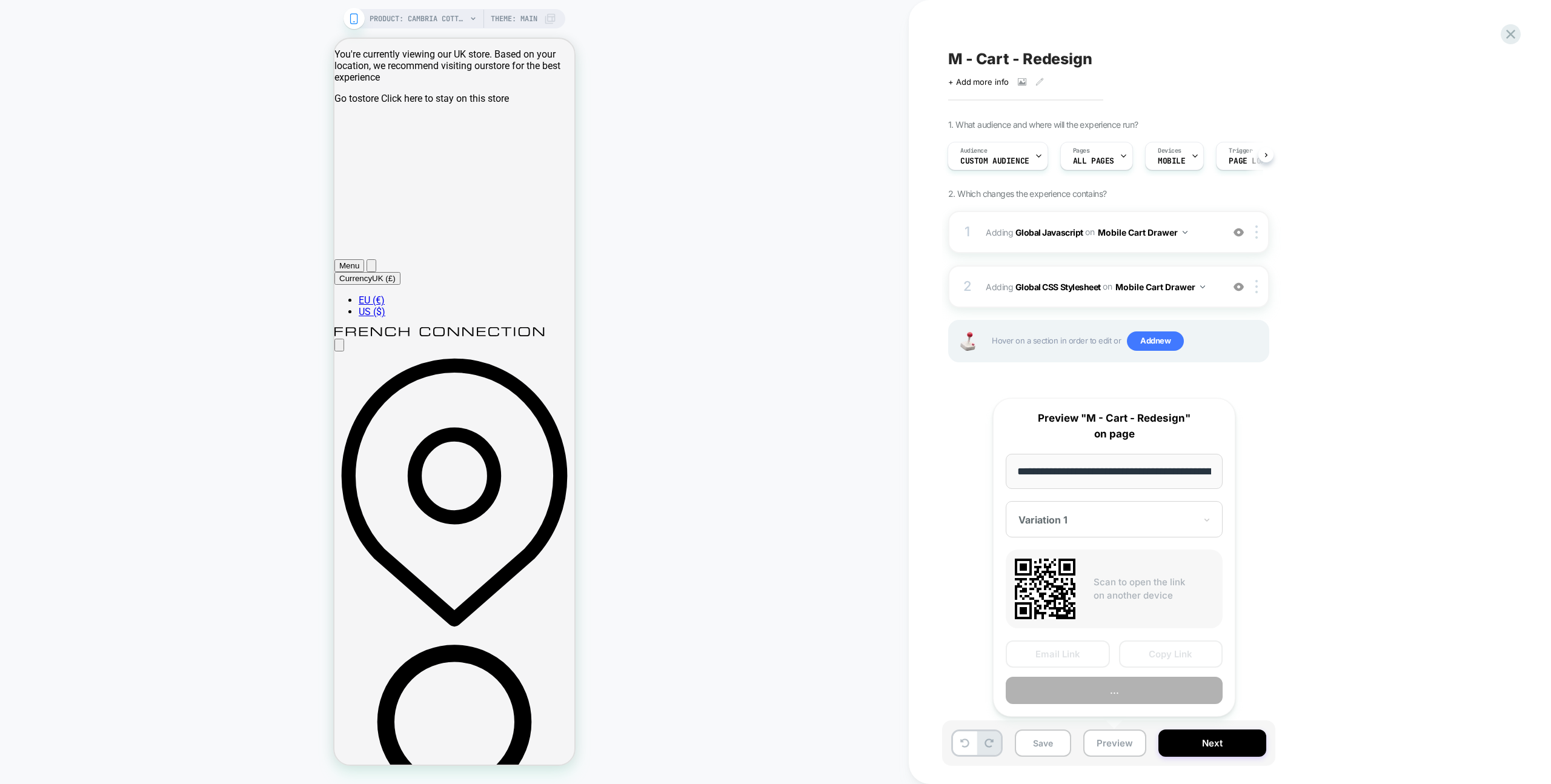
scroll to position [0, 336]
click at [1148, 657] on button "Copy Link" at bounding box center [1171, 654] width 105 height 27
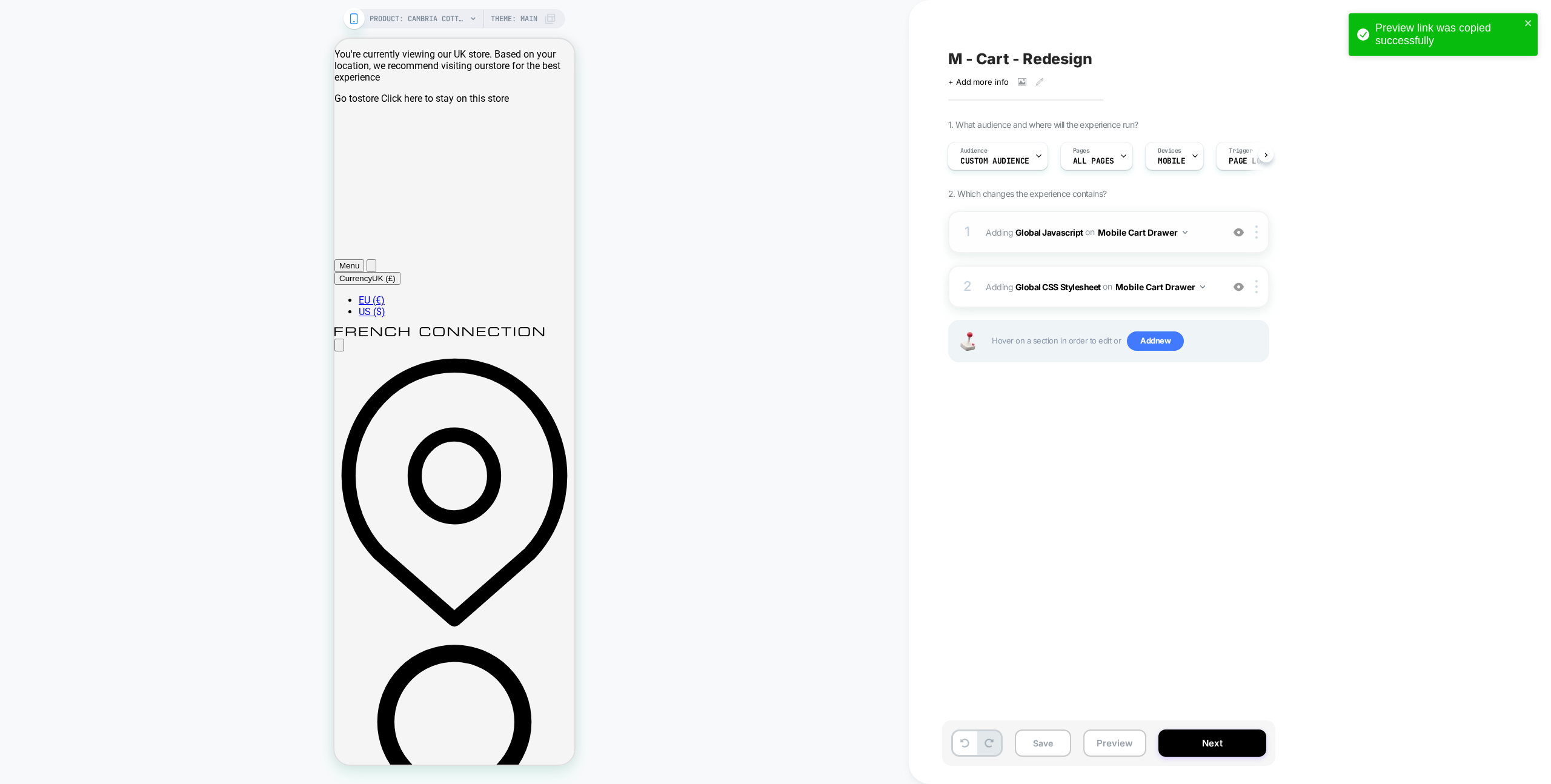
click at [1208, 231] on span "Adding Global Javascript on Mobile Cart Drawer" at bounding box center [1100, 232] width 230 height 17
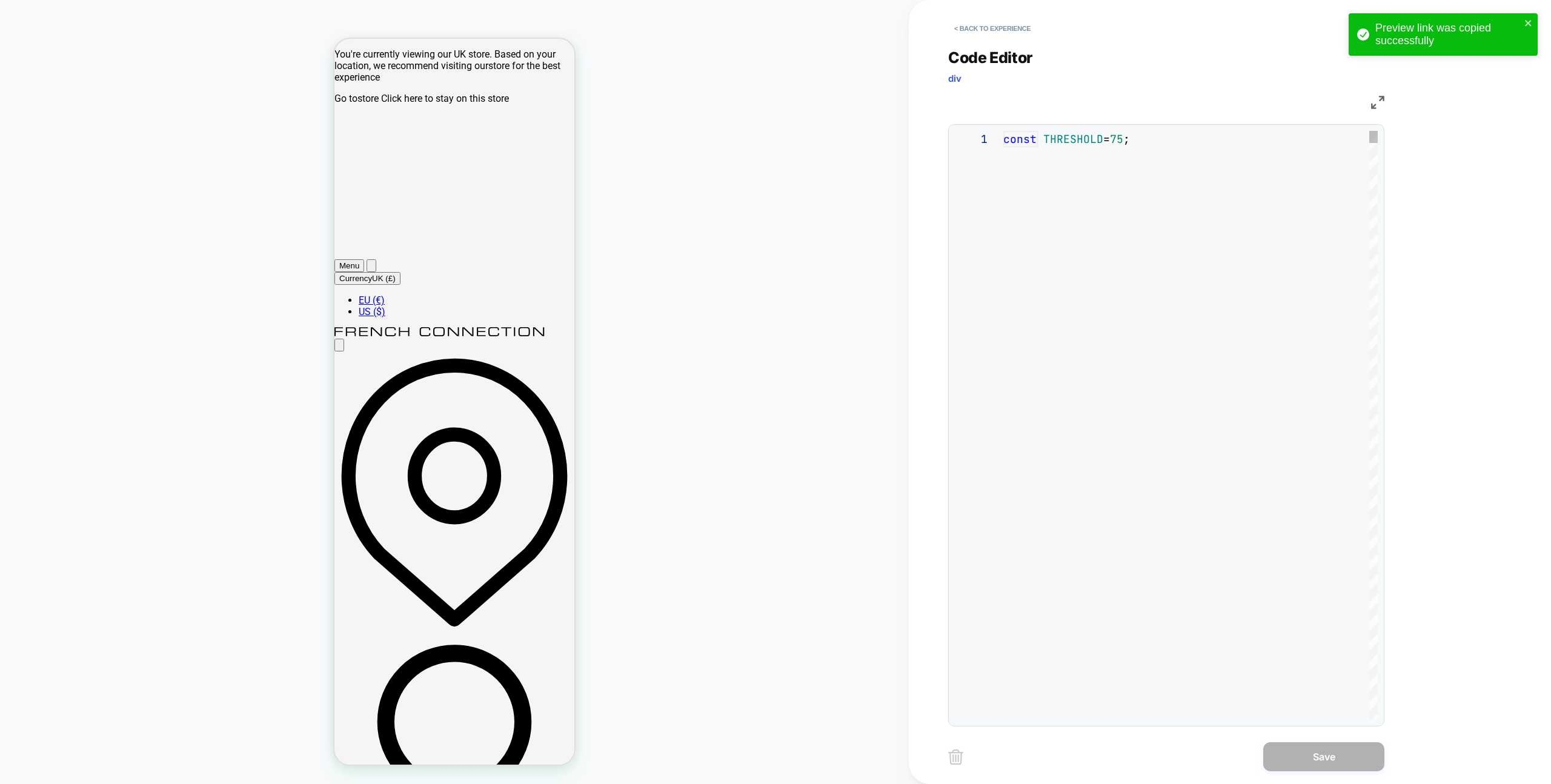
scroll to position [163, 0]
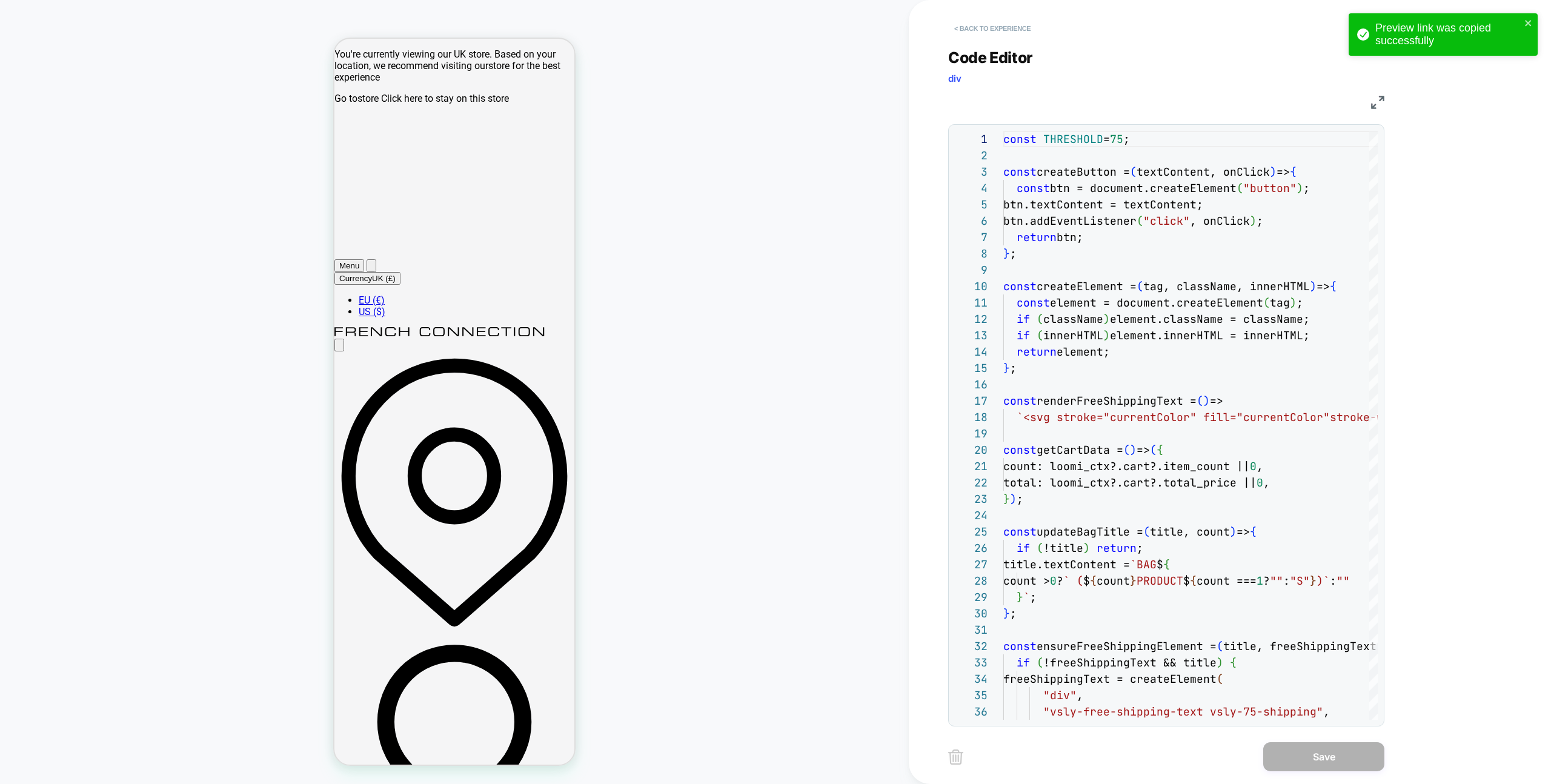
click at [977, 21] on button "< Back to experience" at bounding box center [992, 28] width 89 height 19
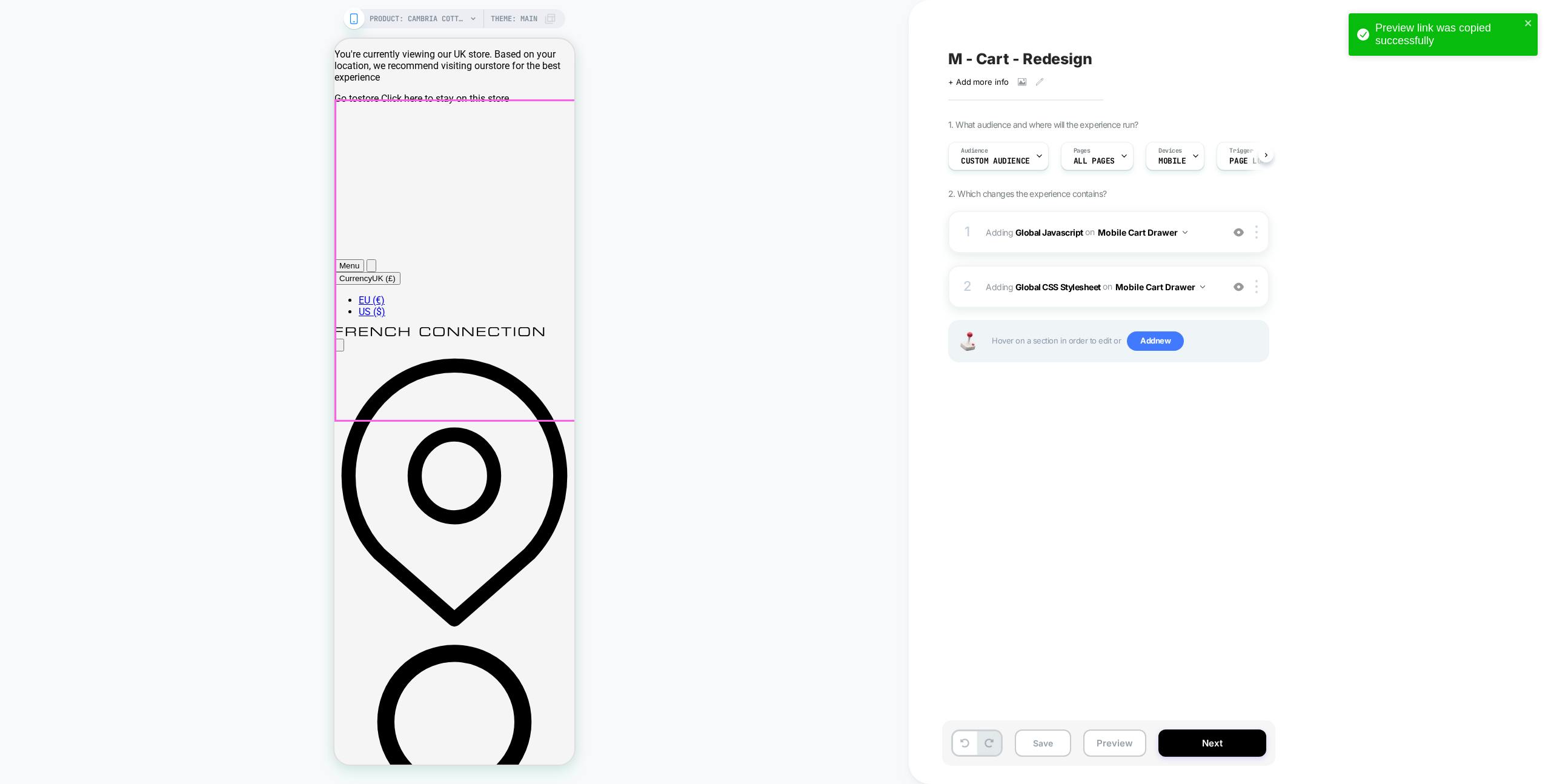
scroll to position [0, 1]
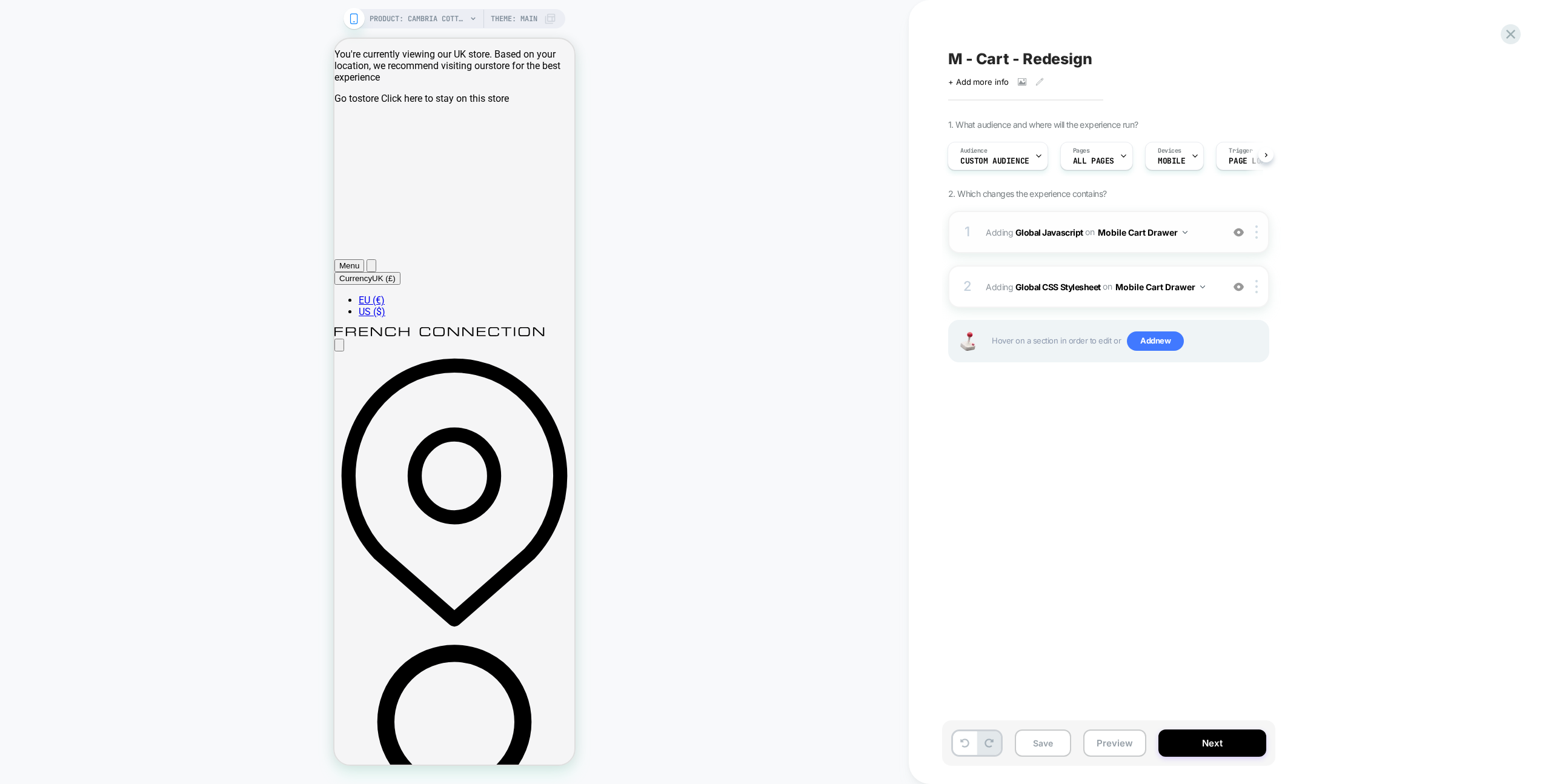
click at [1204, 224] on span "Adding Global Javascript on Mobile Cart Drawer" at bounding box center [1100, 232] width 230 height 17
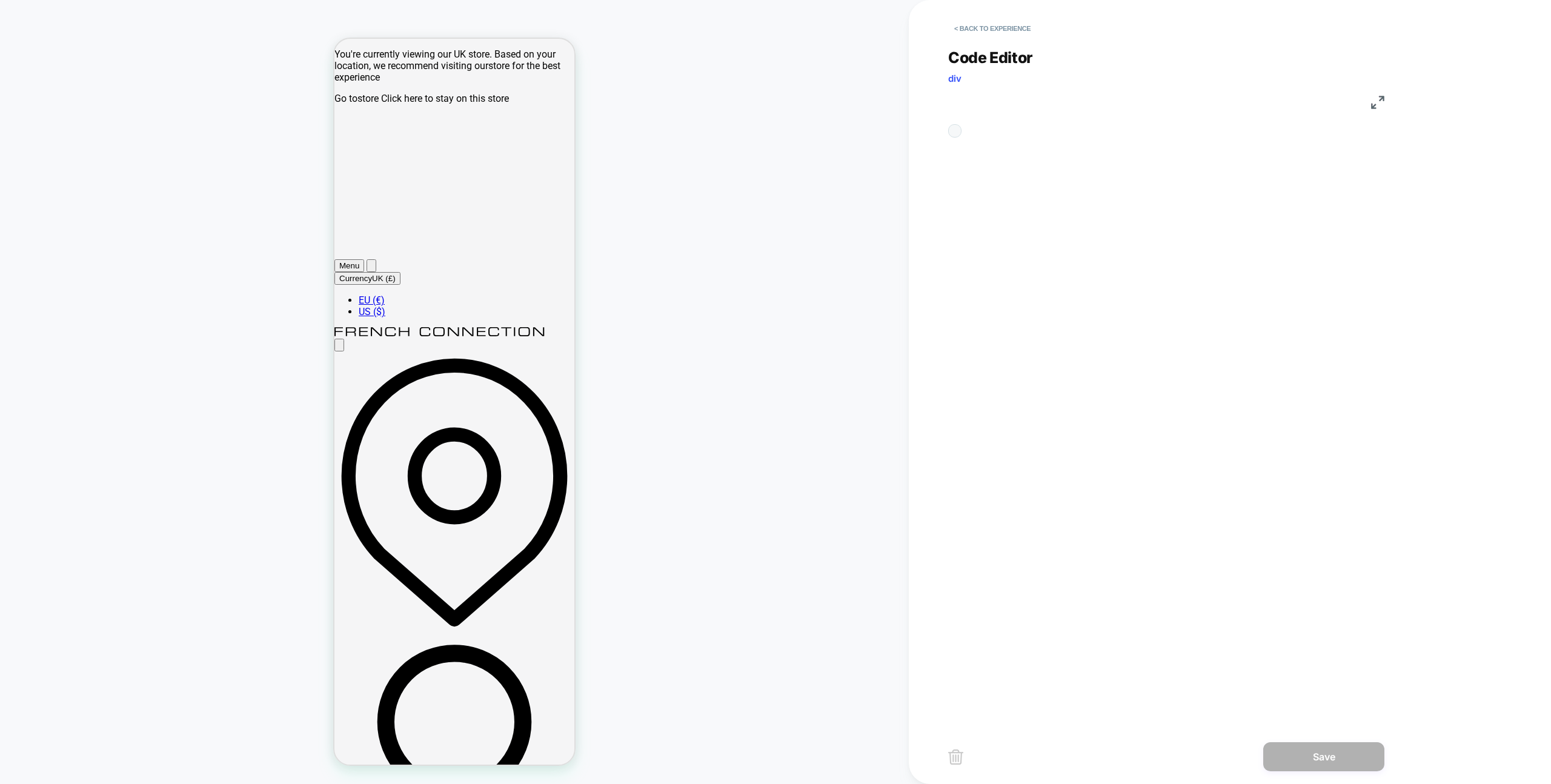
scroll to position [163, 0]
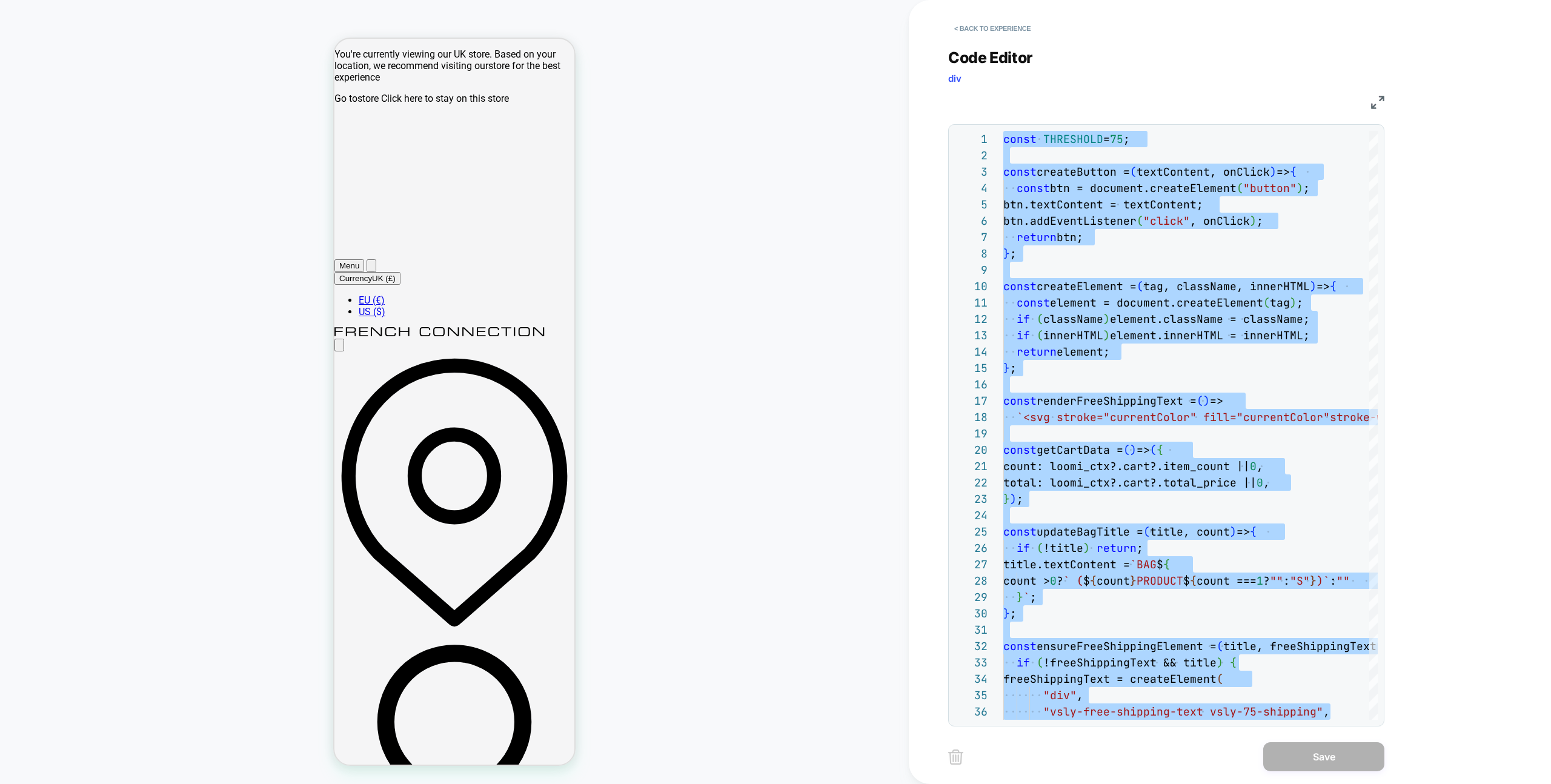
type textarea "**********"
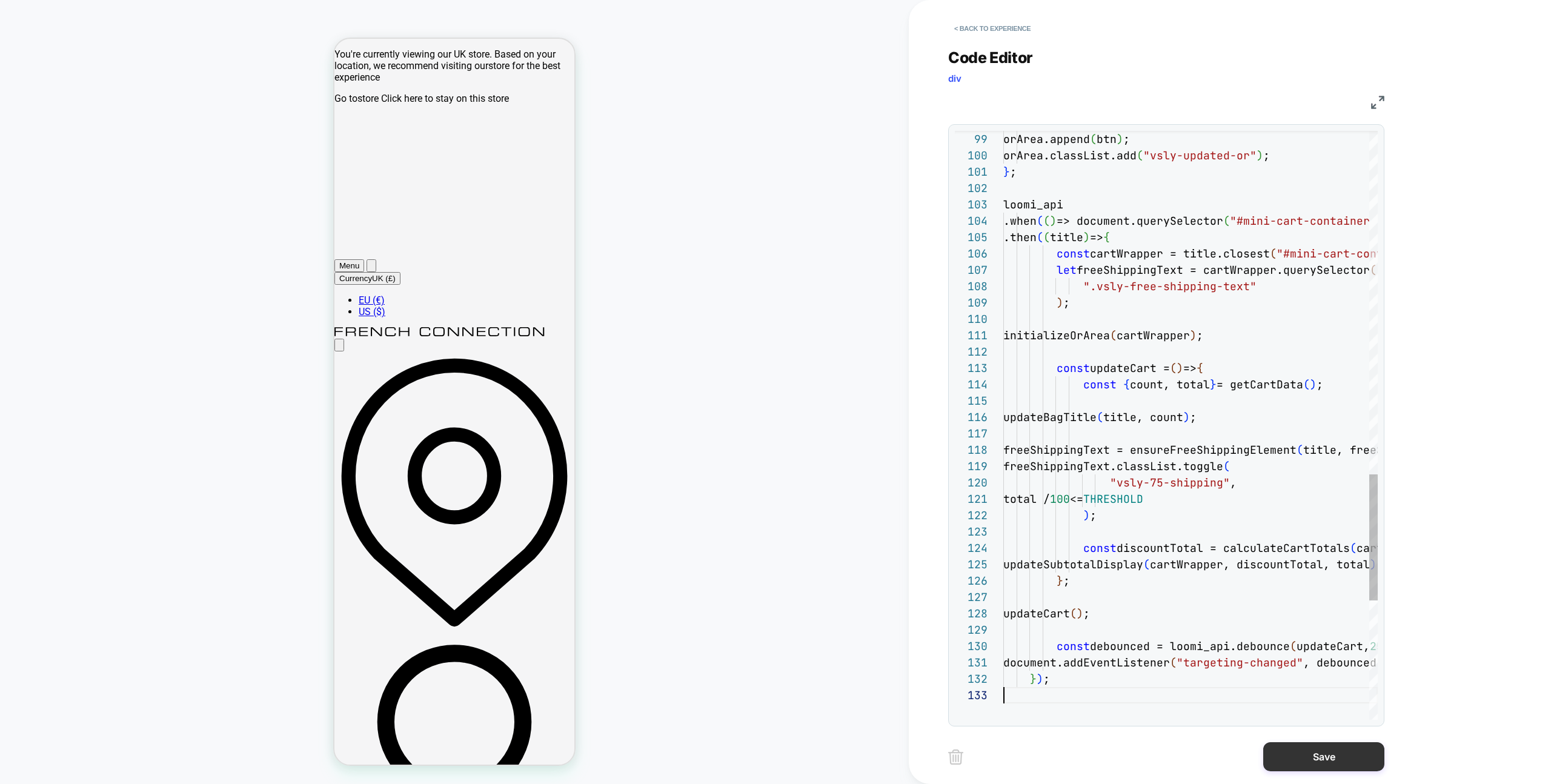
click at [1302, 769] on button "Save" at bounding box center [1323, 756] width 121 height 29
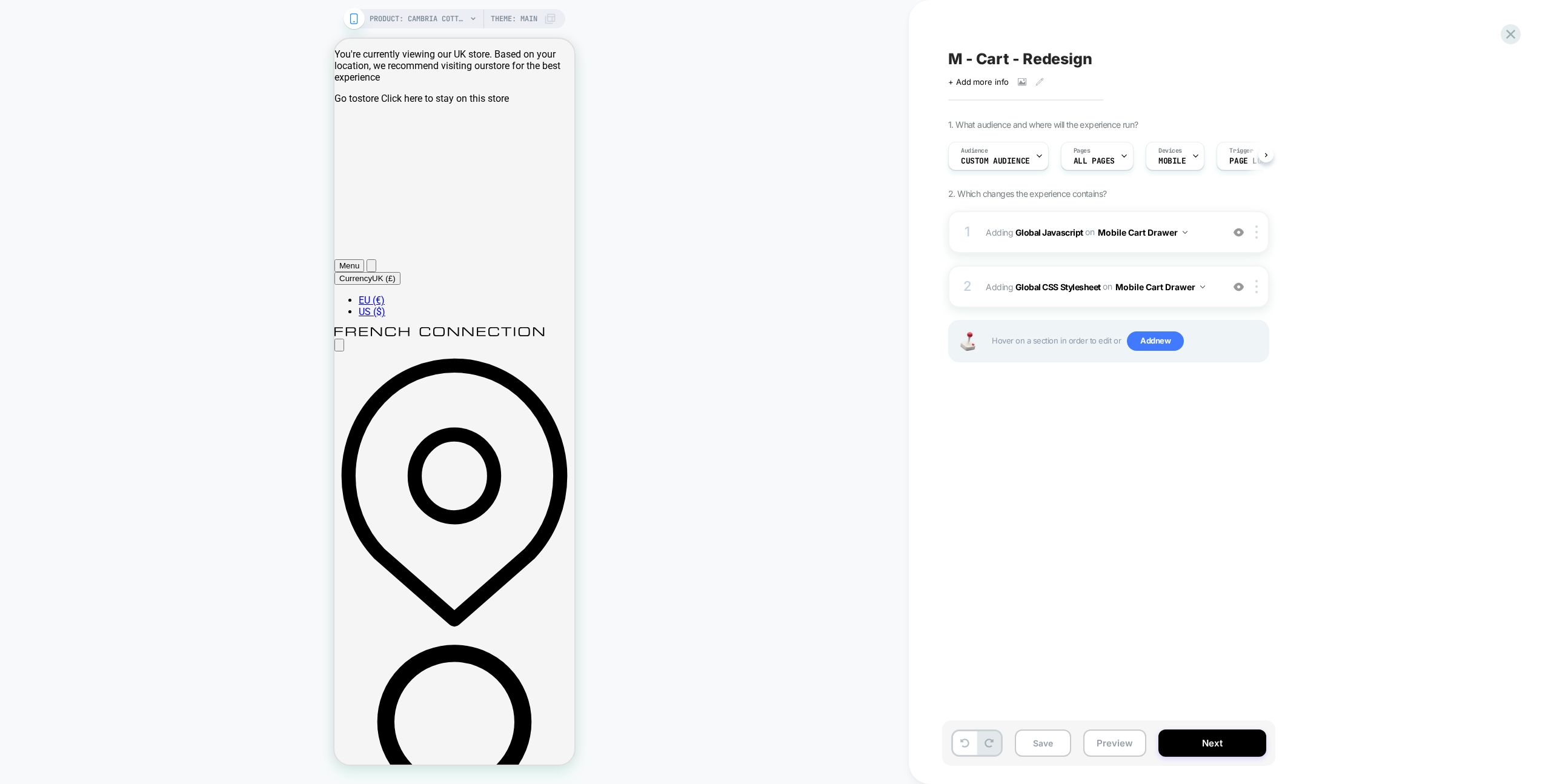
click at [1110, 746] on button "Preview" at bounding box center [1114, 742] width 63 height 27
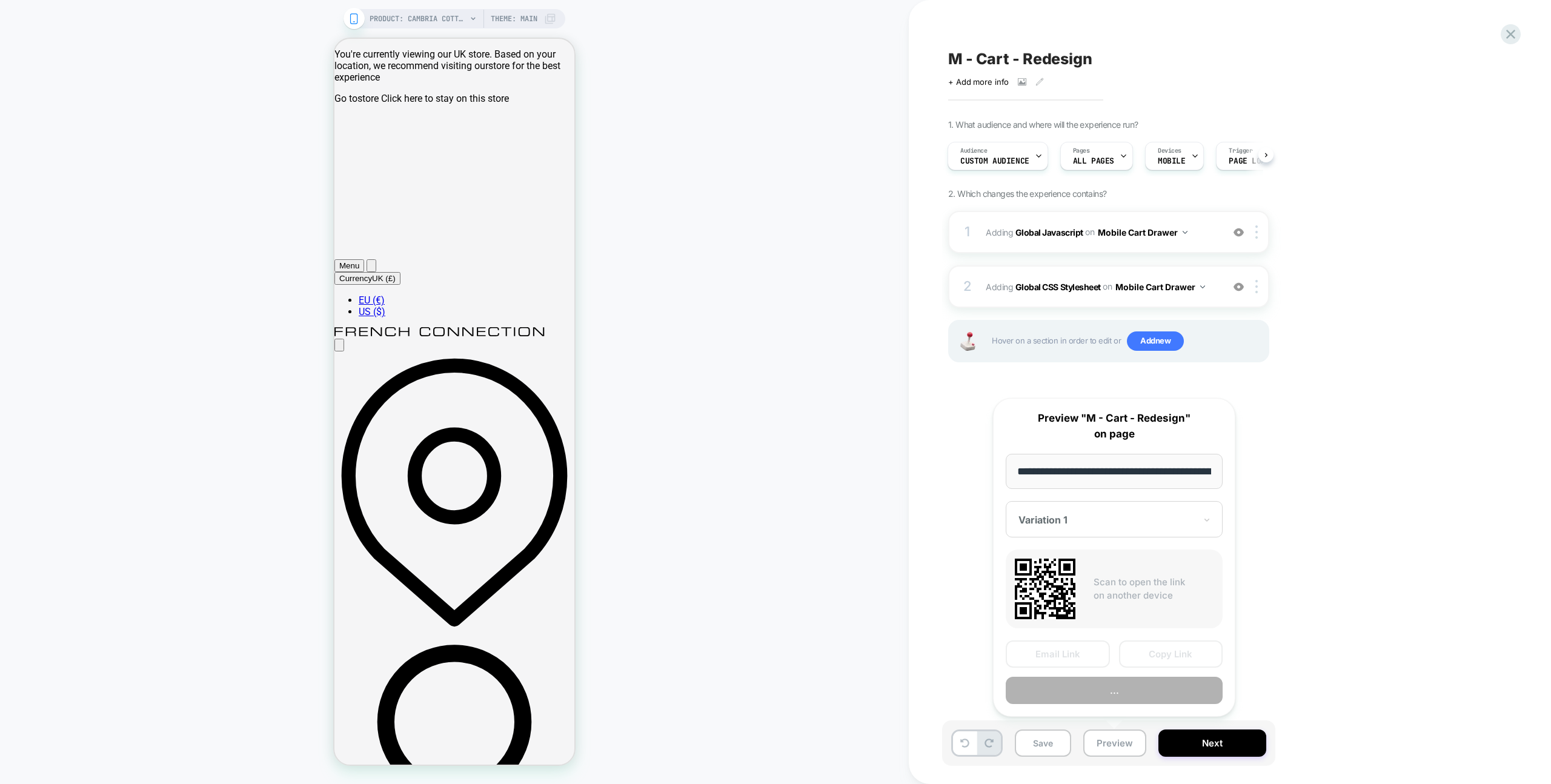
scroll to position [0, 336]
click at [1149, 657] on button "Copy Link" at bounding box center [1171, 654] width 105 height 27
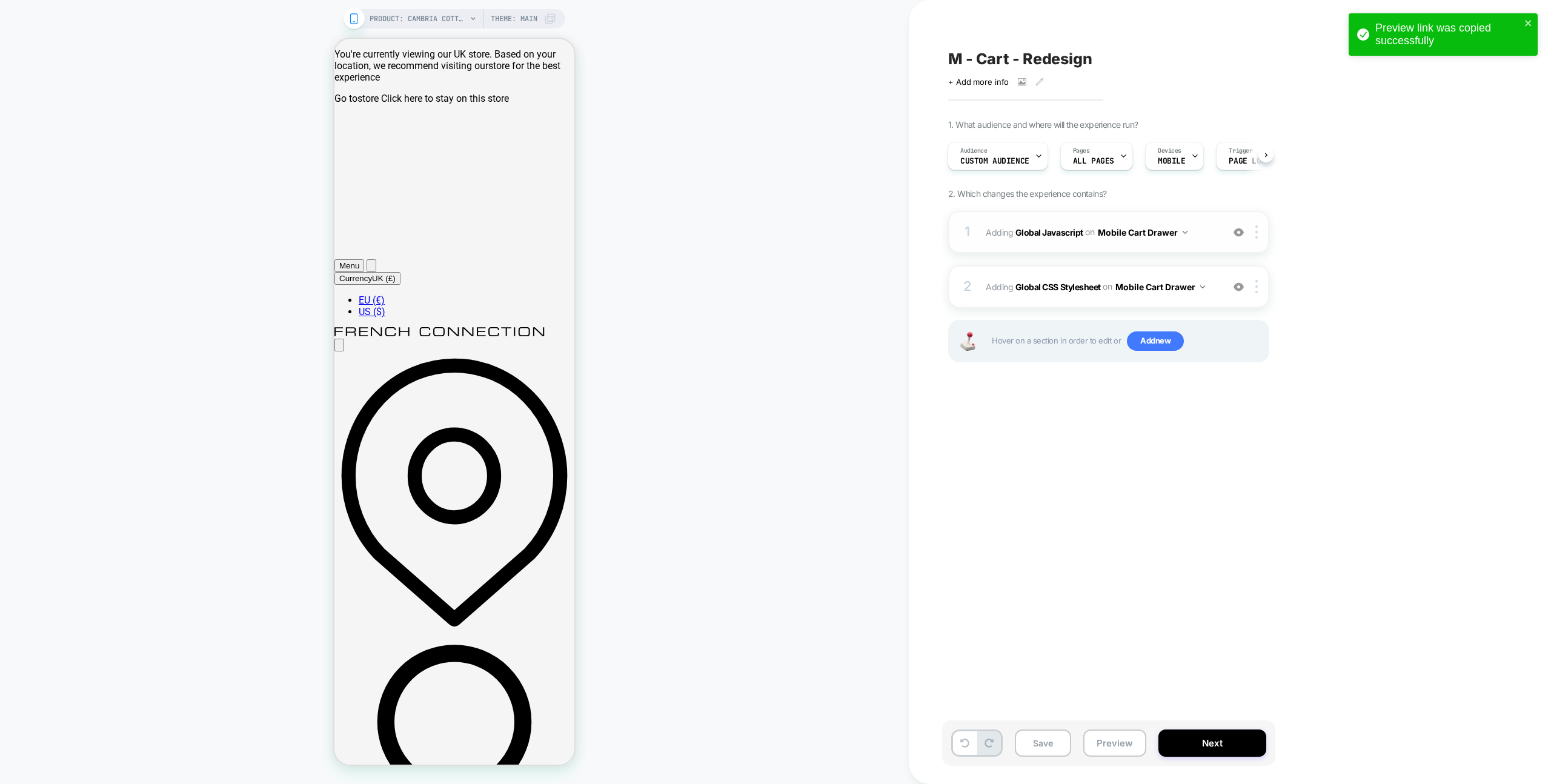
click at [1199, 222] on div "1 Adding Global Javascript on Mobile Cart Drawer Add Before Add After Copy to D…" at bounding box center [1109, 232] width 321 height 42
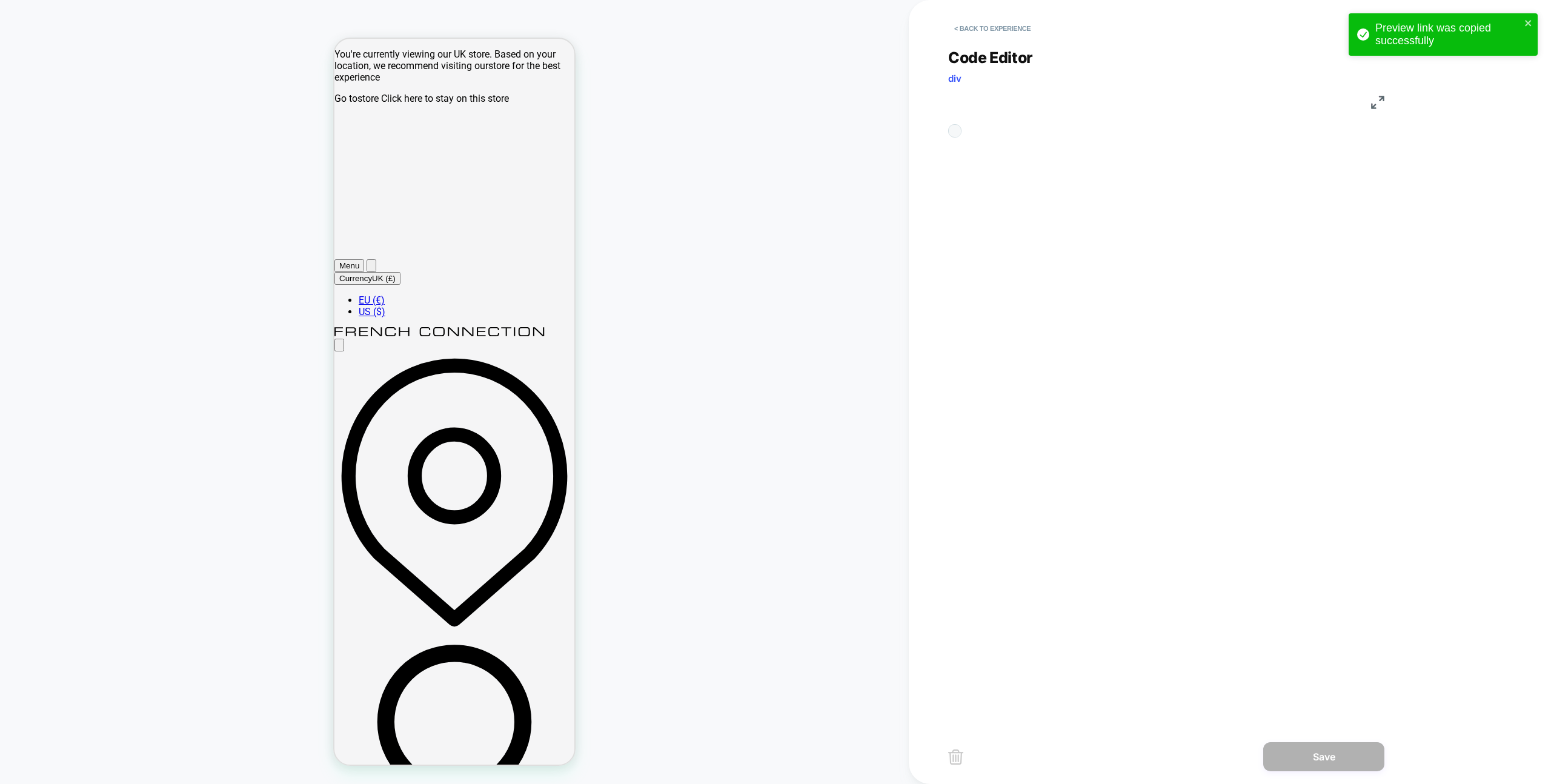
scroll to position [163, 0]
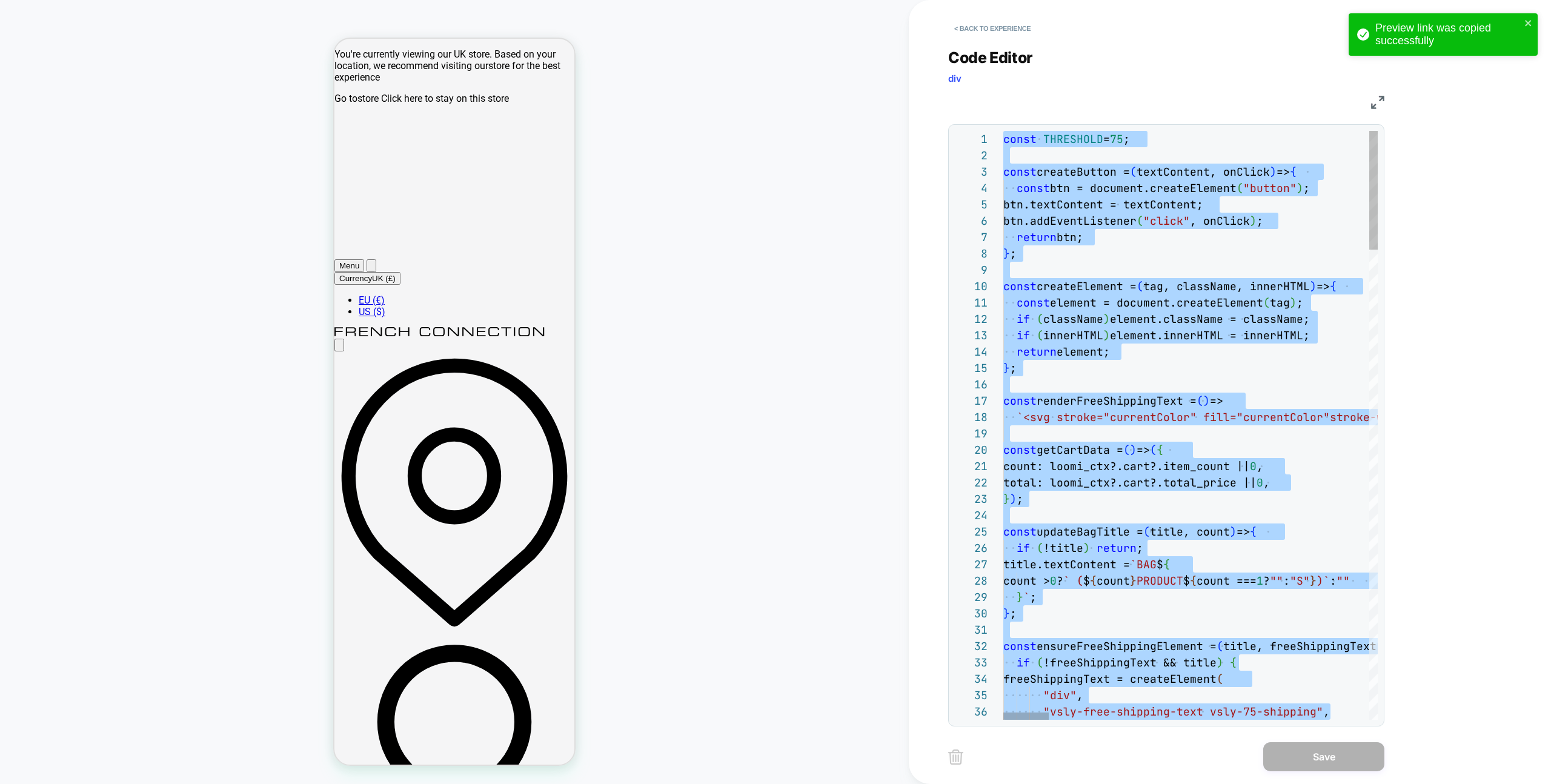
drag, startPoint x: 1080, startPoint y: 241, endPoint x: 1107, endPoint y: 240, distance: 27.0
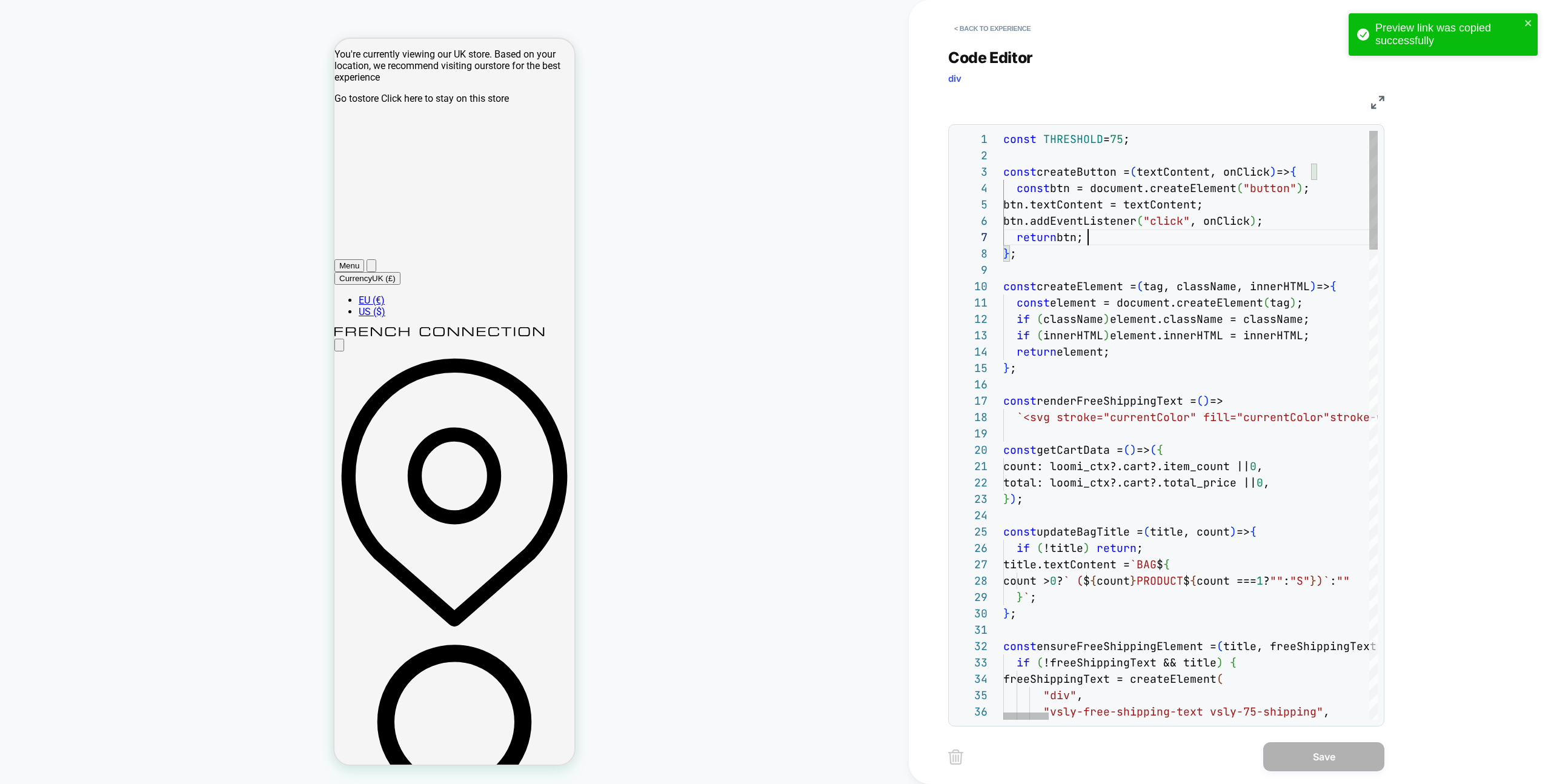
type textarea "**********"
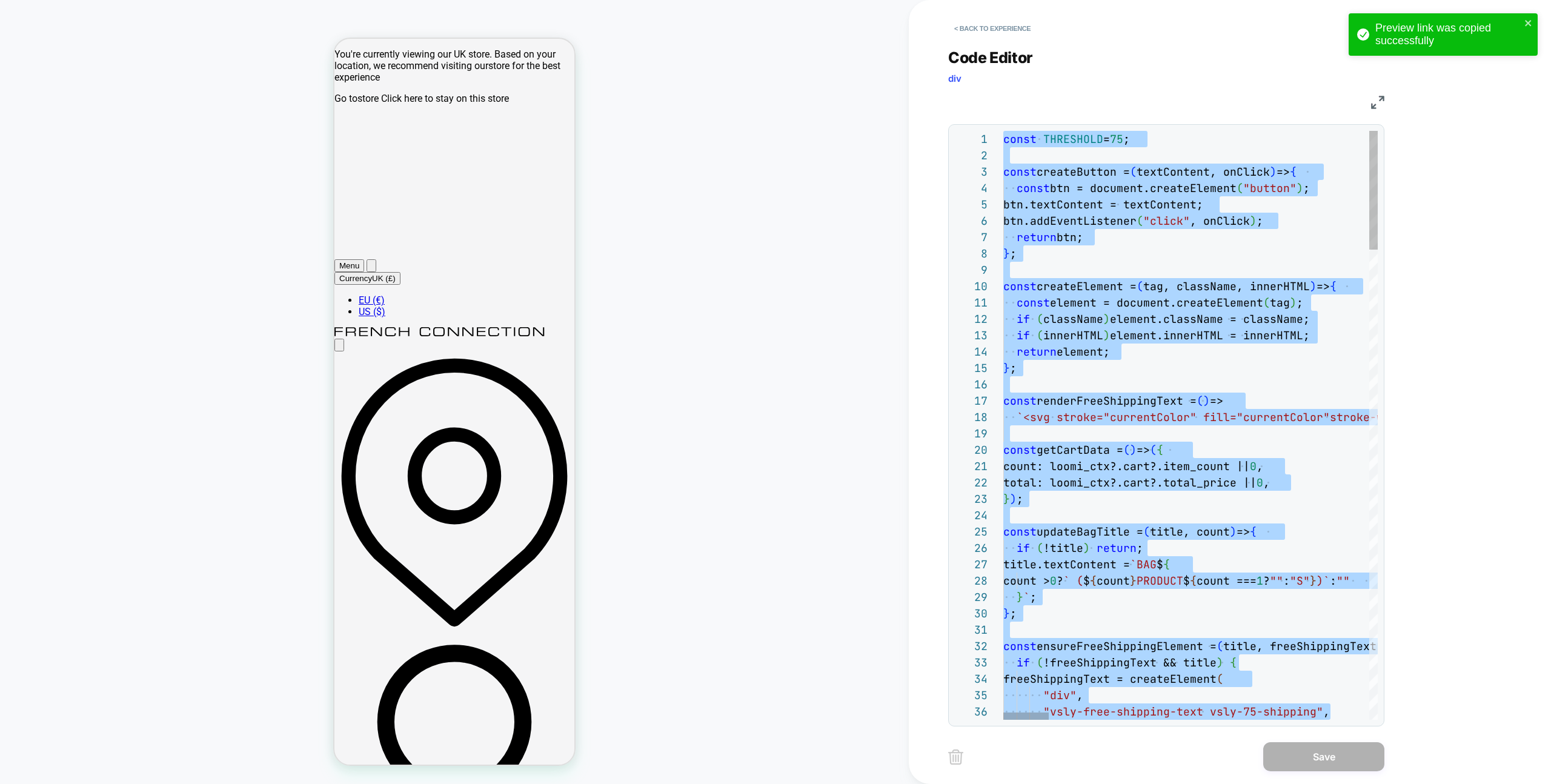
scroll to position [0, 0]
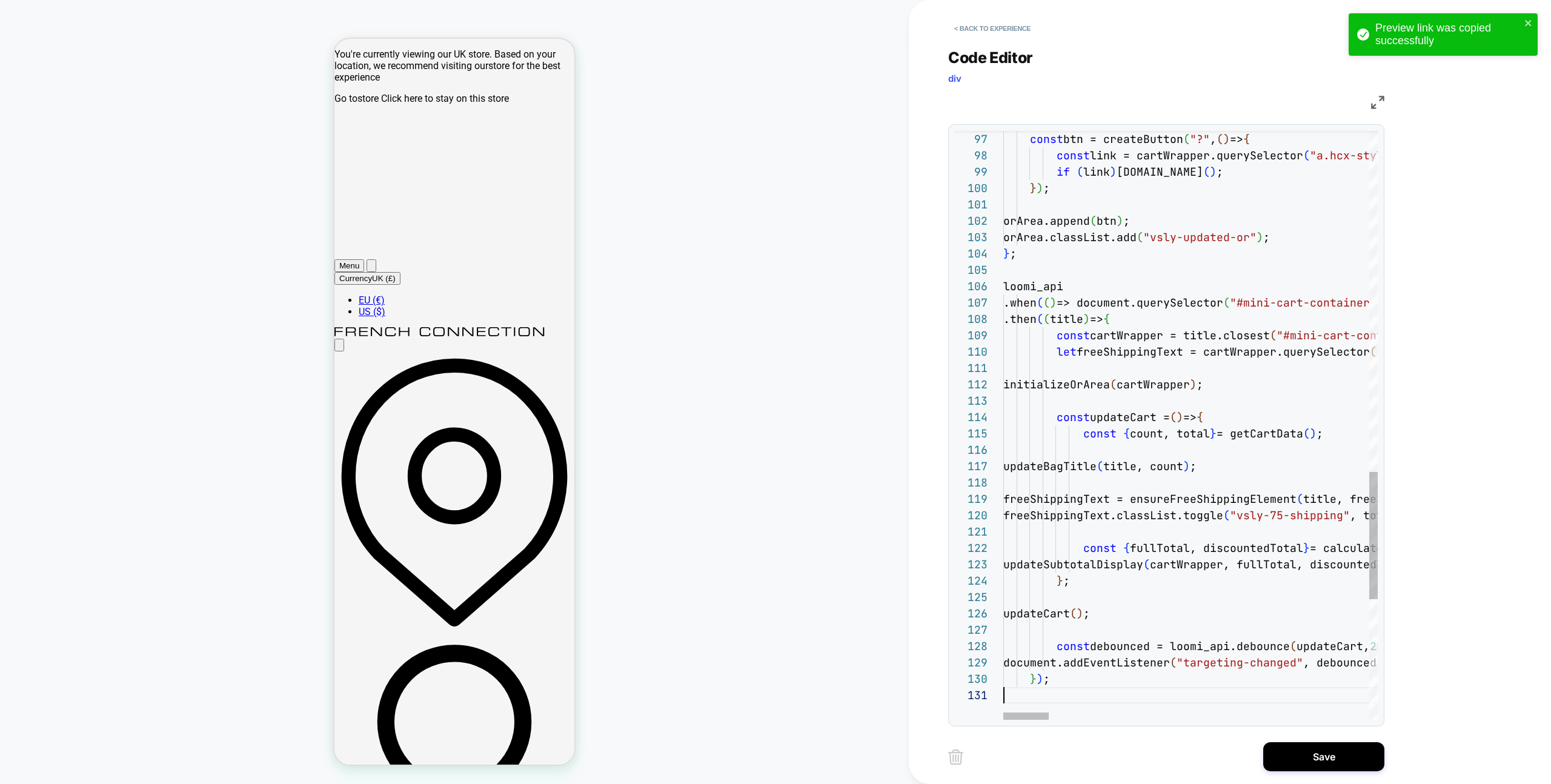
click at [1288, 761] on button "Save" at bounding box center [1323, 756] width 121 height 29
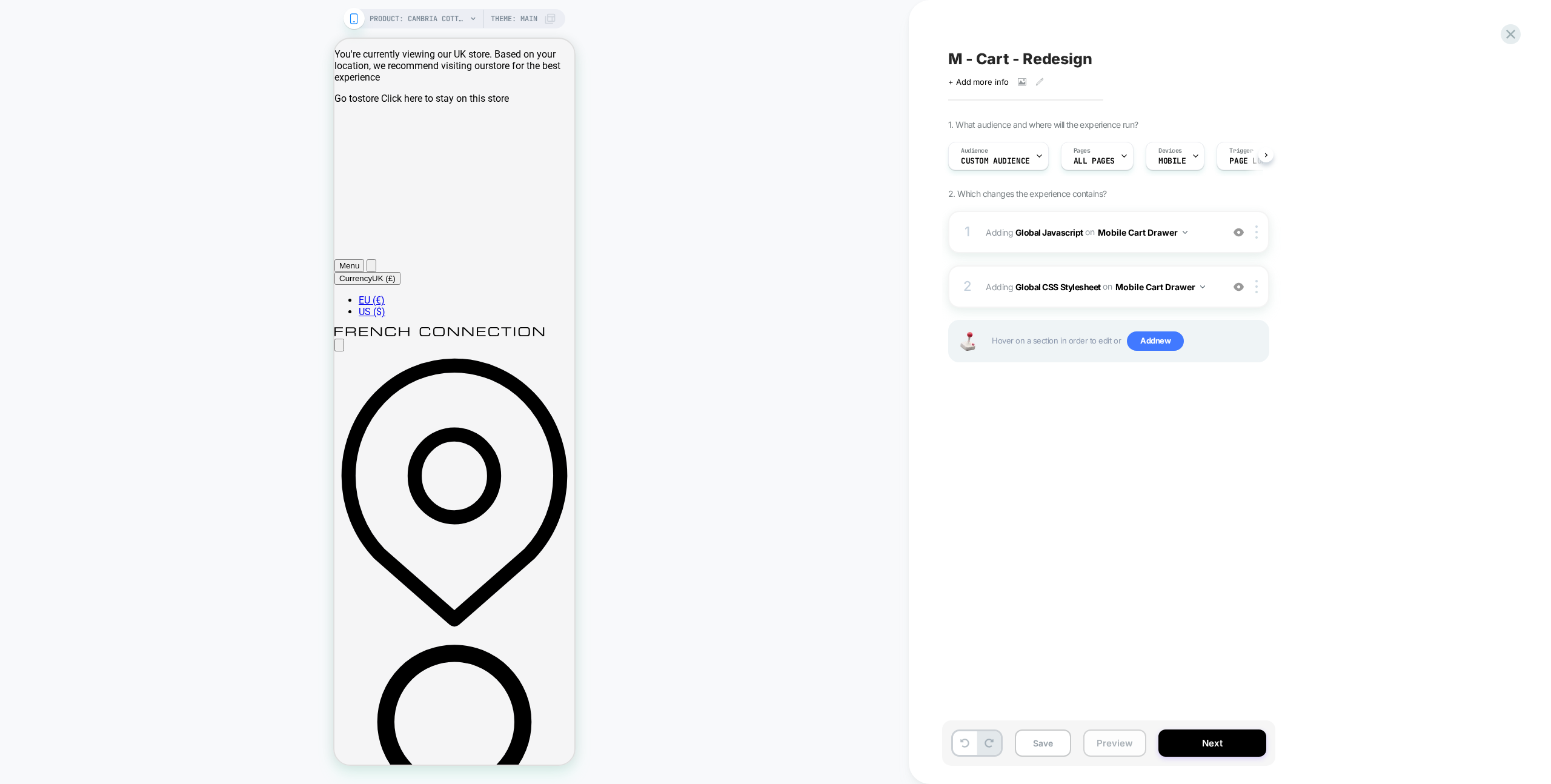
click at [1127, 747] on button "Preview" at bounding box center [1114, 742] width 63 height 27
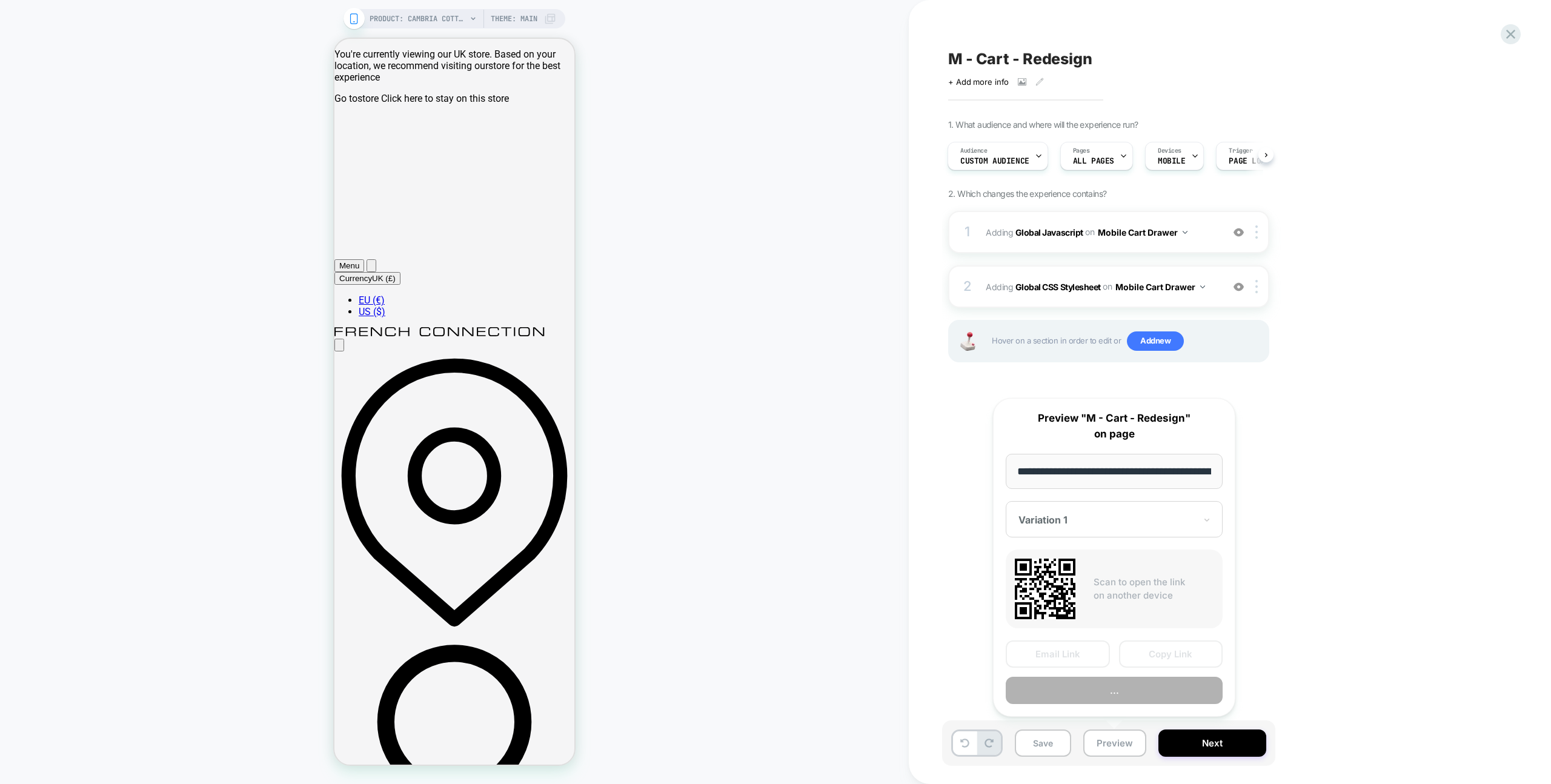
scroll to position [0, 336]
click at [1167, 655] on button "Copy Link" at bounding box center [1171, 654] width 105 height 27
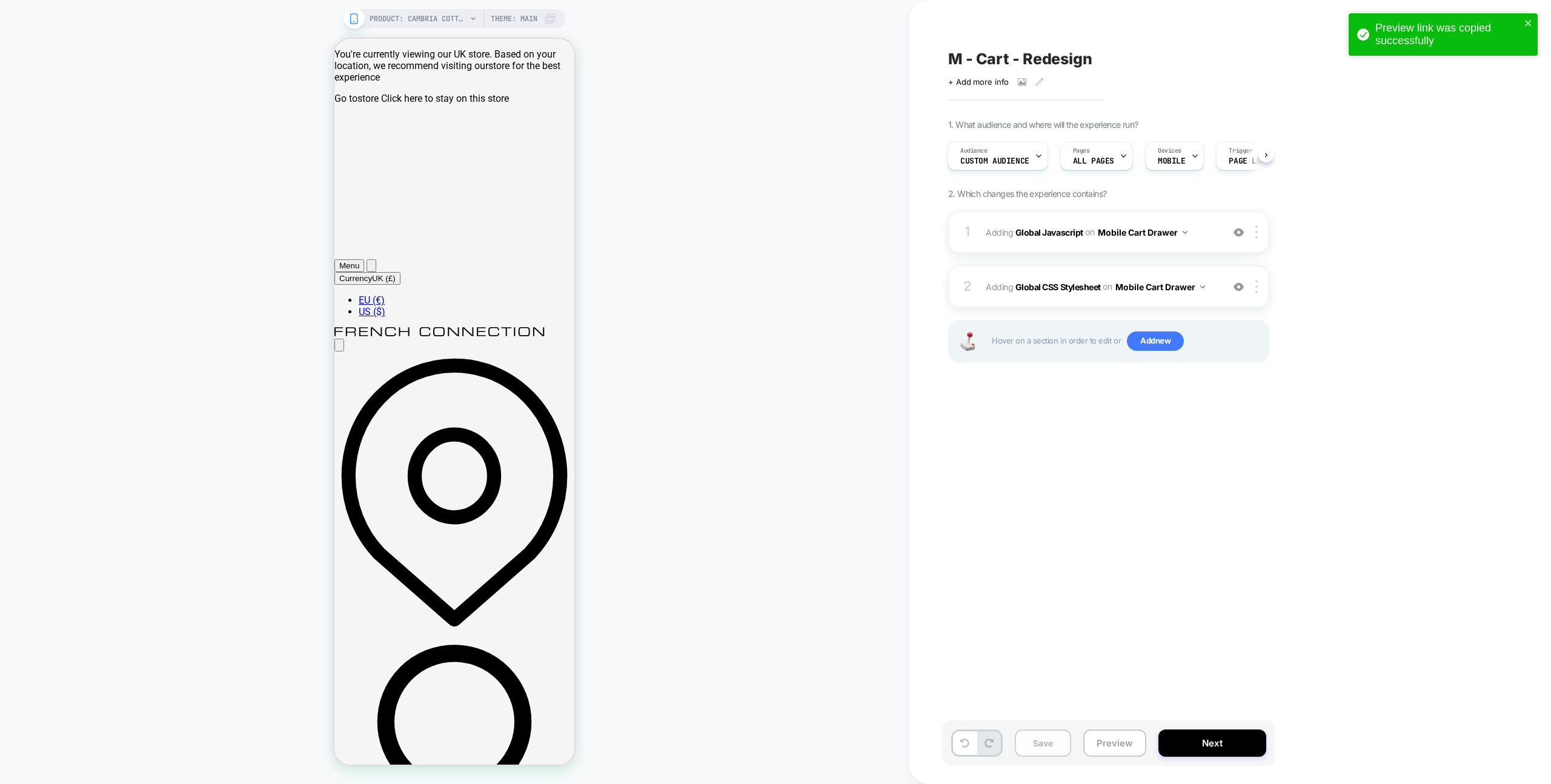
click at [1044, 740] on button "Save" at bounding box center [1042, 742] width 56 height 27
